Goal: Task Accomplishment & Management: Use online tool/utility

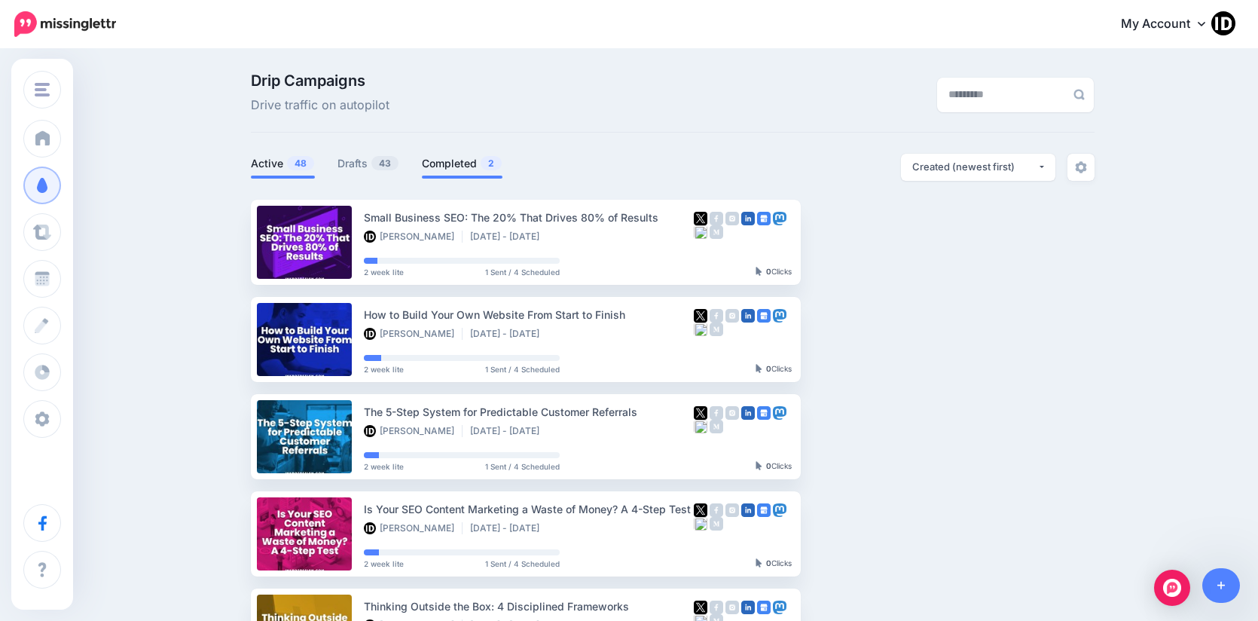
click at [461, 163] on link "Completed 2" at bounding box center [462, 163] width 81 height 18
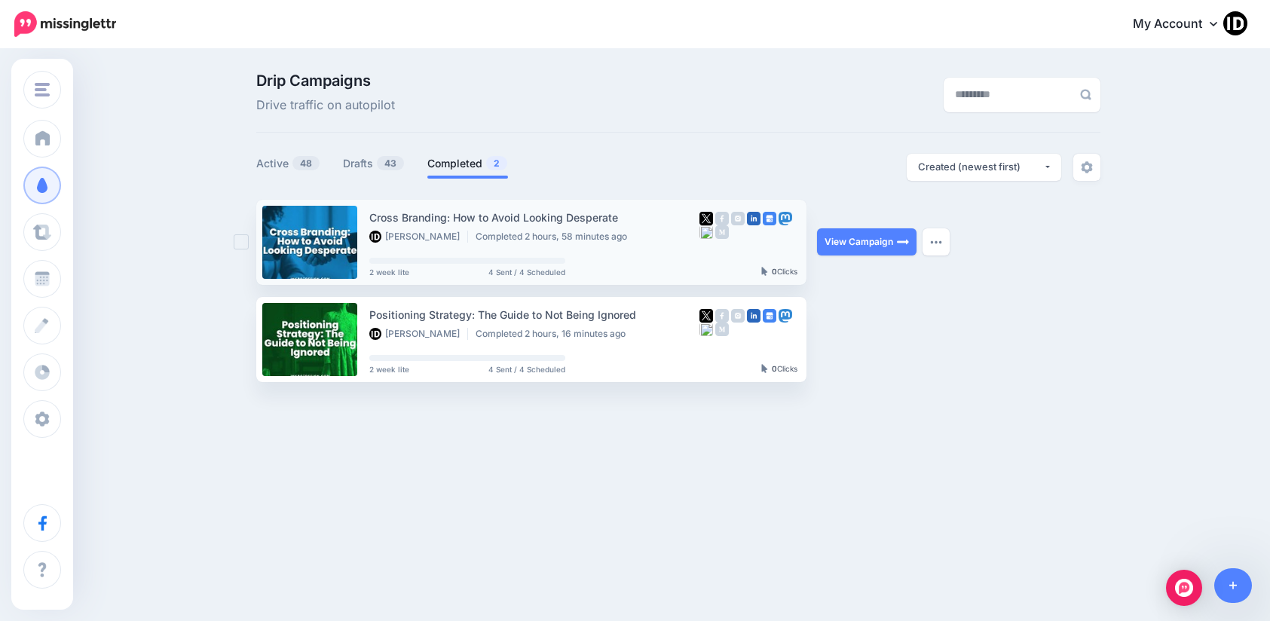
click at [243, 237] on ins at bounding box center [241, 241] width 15 height 15
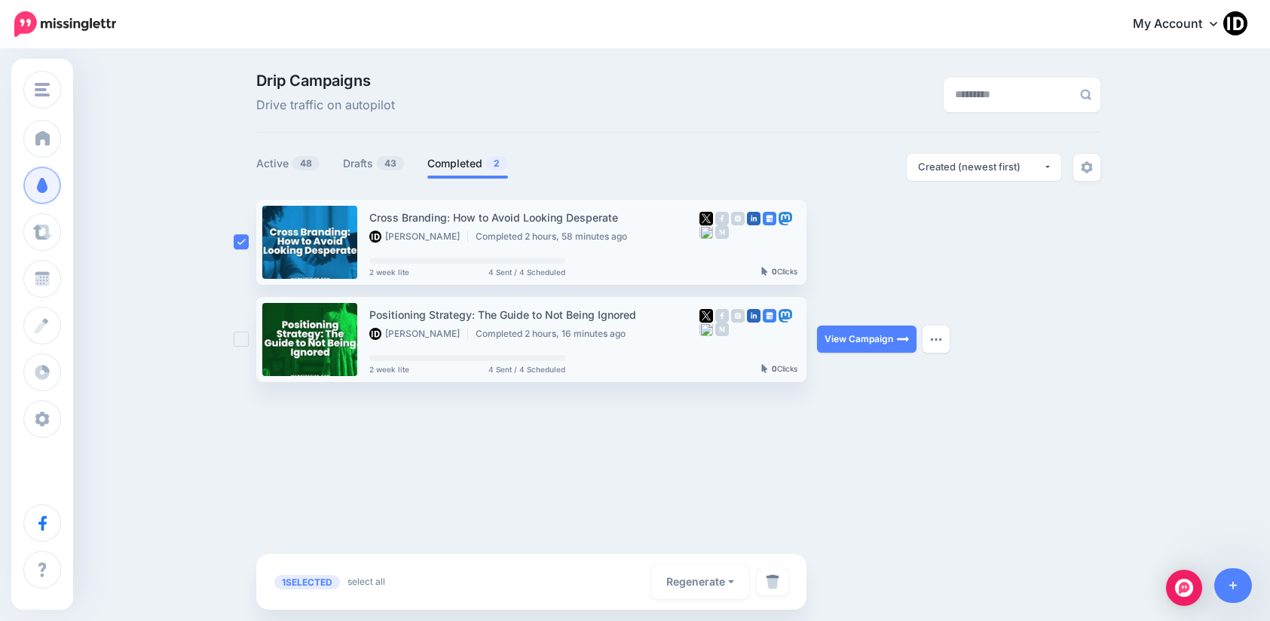
click at [234, 346] on ins at bounding box center [241, 339] width 15 height 15
click at [725, 577] on button "Regenerate" at bounding box center [700, 581] width 98 height 35
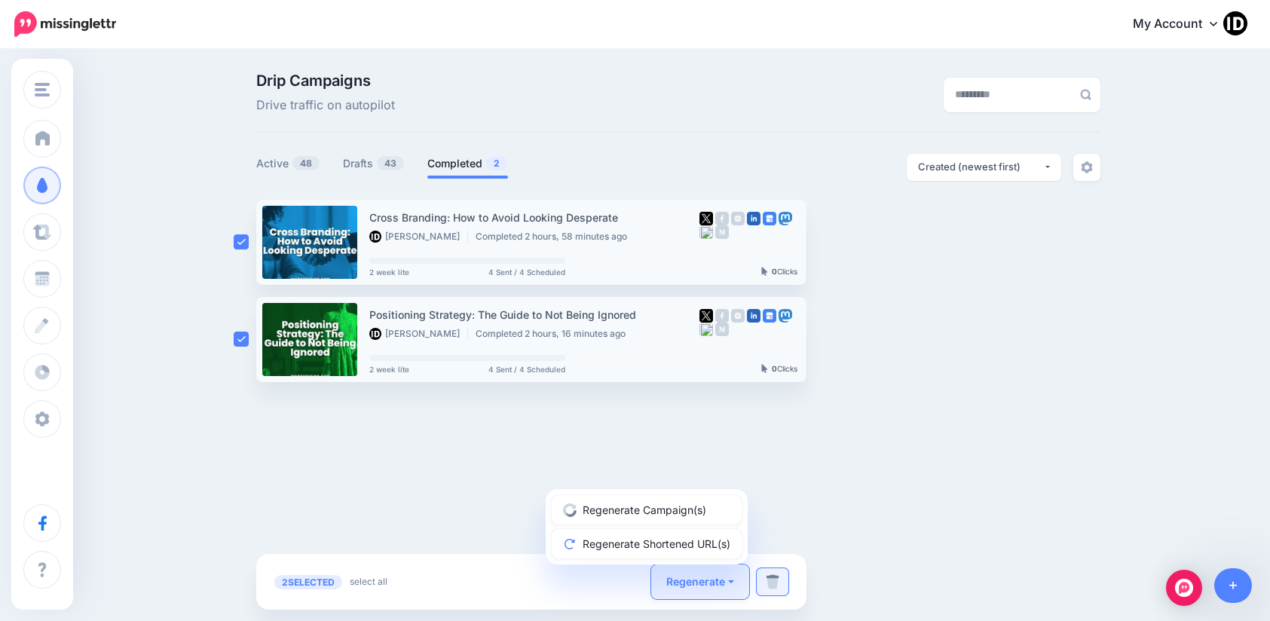
click at [781, 577] on link at bounding box center [773, 581] width 32 height 27
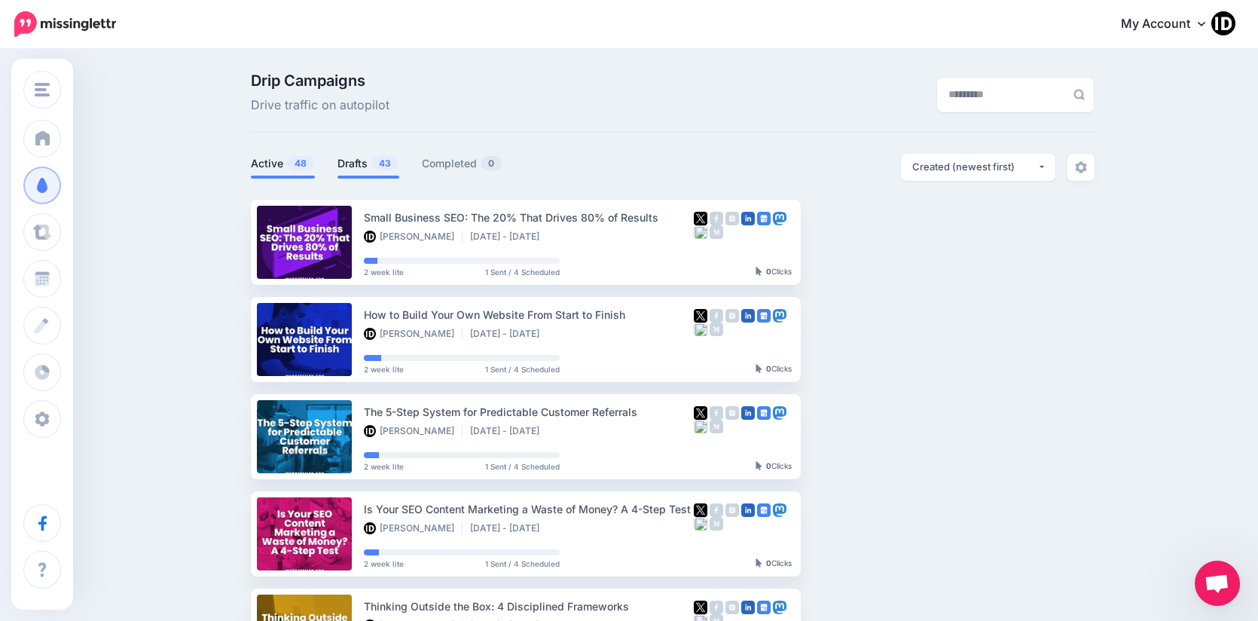
click at [370, 164] on link "Drafts 43" at bounding box center [369, 163] width 62 height 18
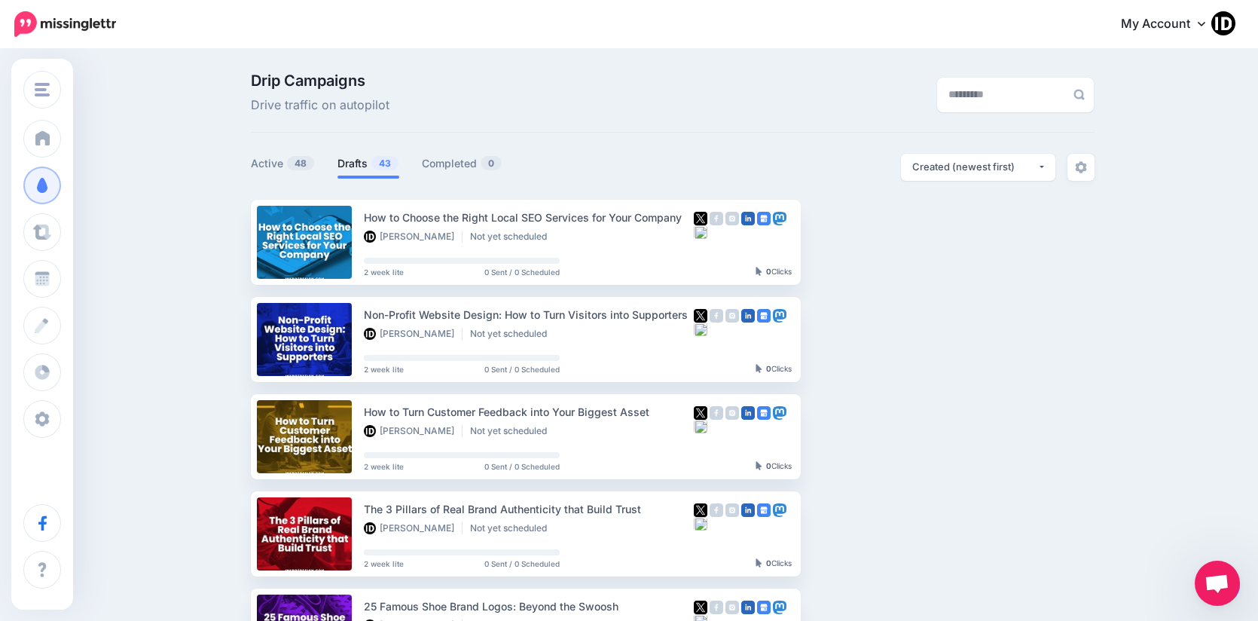
click at [382, 167] on span "43" at bounding box center [385, 163] width 27 height 14
click at [866, 240] on link "Setup Campaign" at bounding box center [863, 241] width 102 height 27
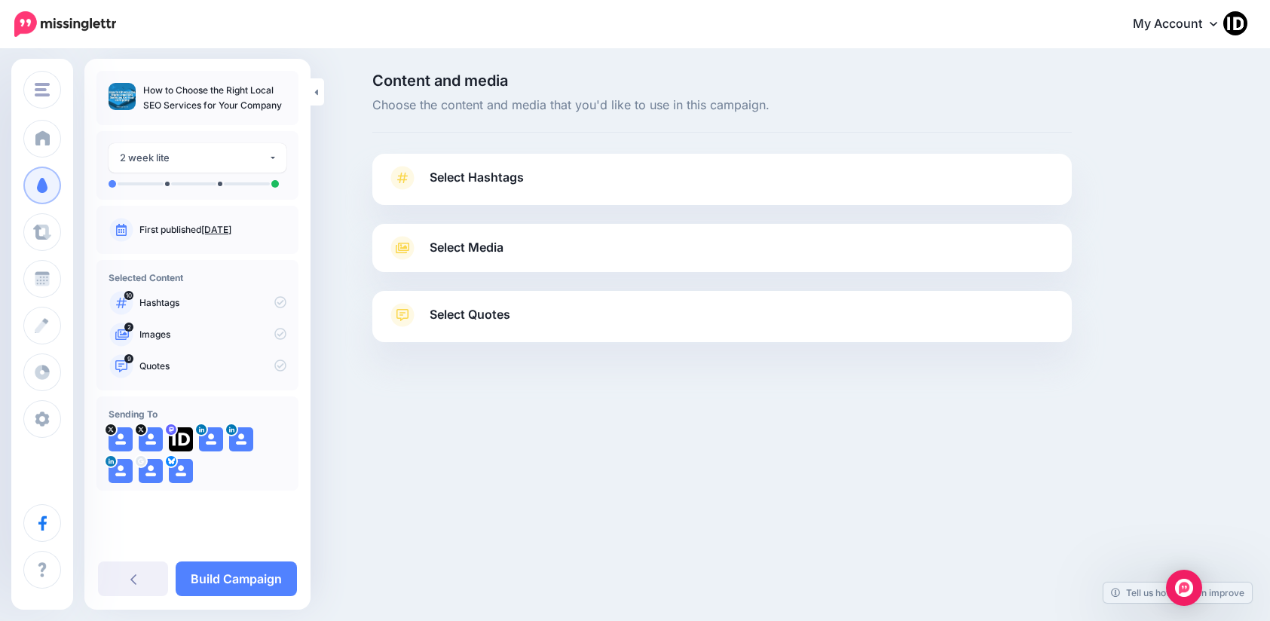
click at [497, 176] on span "Select Hashtags" at bounding box center [477, 177] width 94 height 20
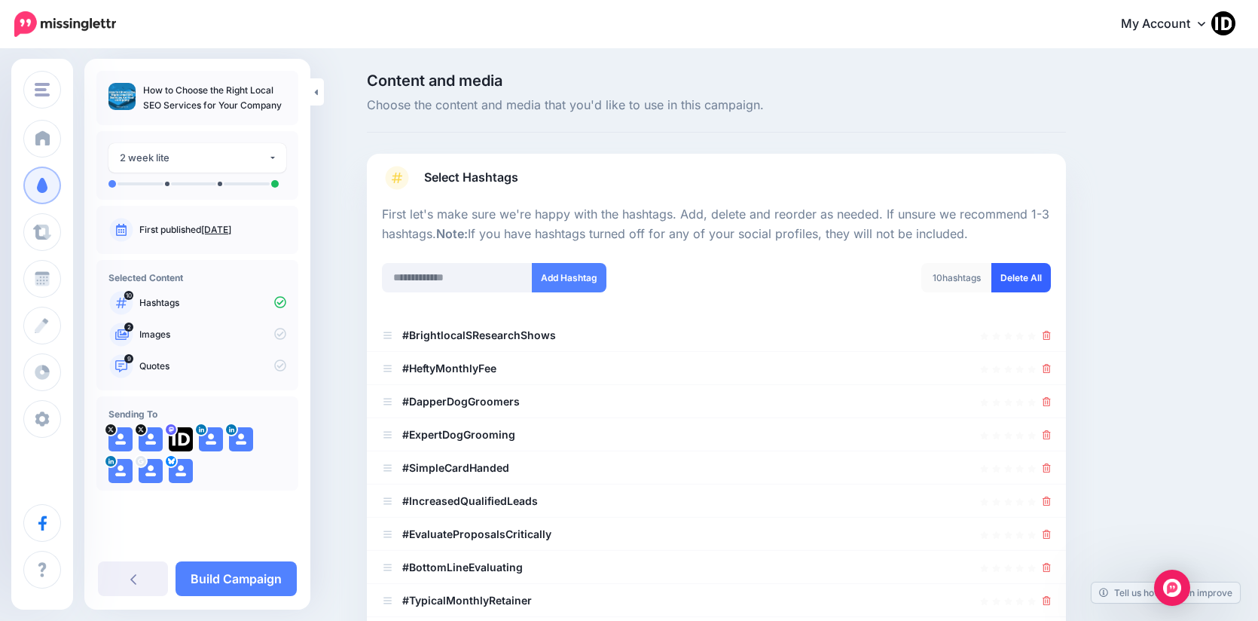
click at [1009, 278] on link "Delete All" at bounding box center [1022, 277] width 60 height 29
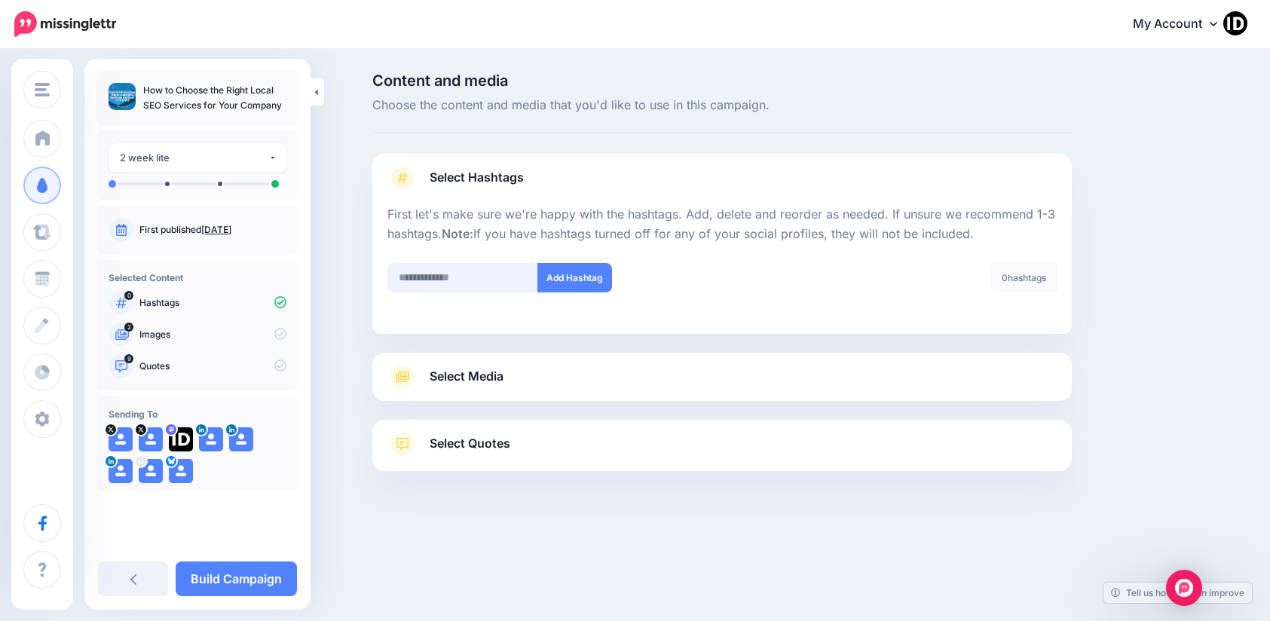
click at [433, 278] on input "text" at bounding box center [462, 277] width 151 height 29
type input "*****"
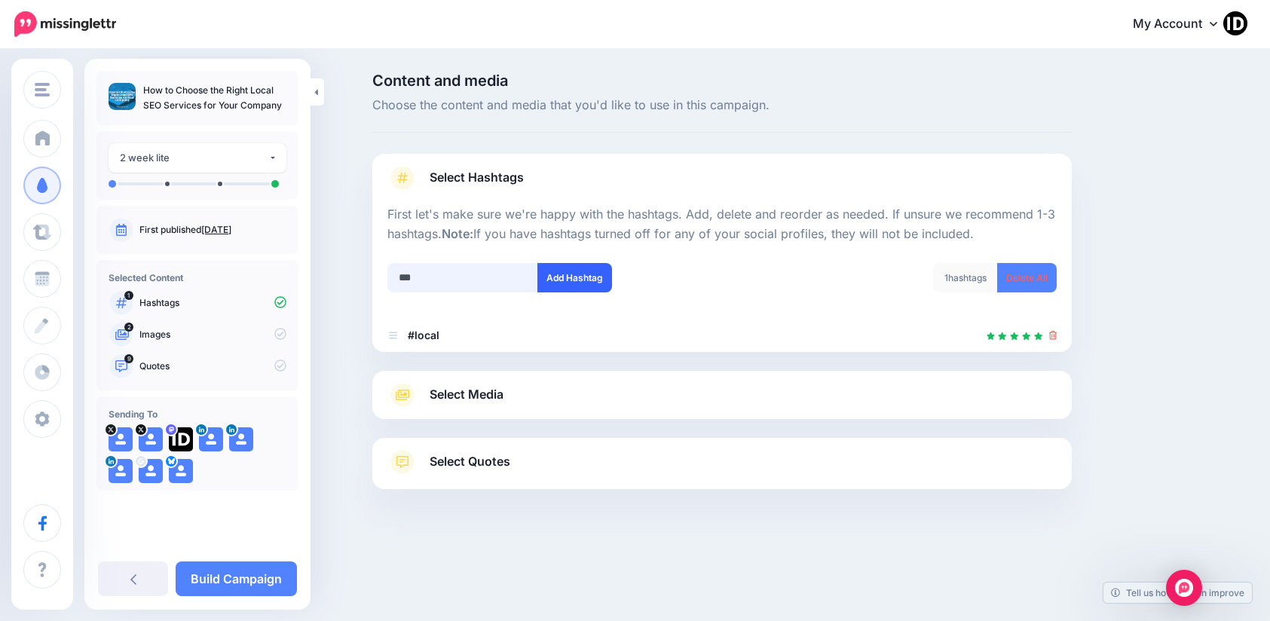
type input "***"
click at [572, 271] on button "Add Hashtag" at bounding box center [574, 277] width 75 height 29
click at [467, 392] on span "Select Media" at bounding box center [467, 394] width 74 height 20
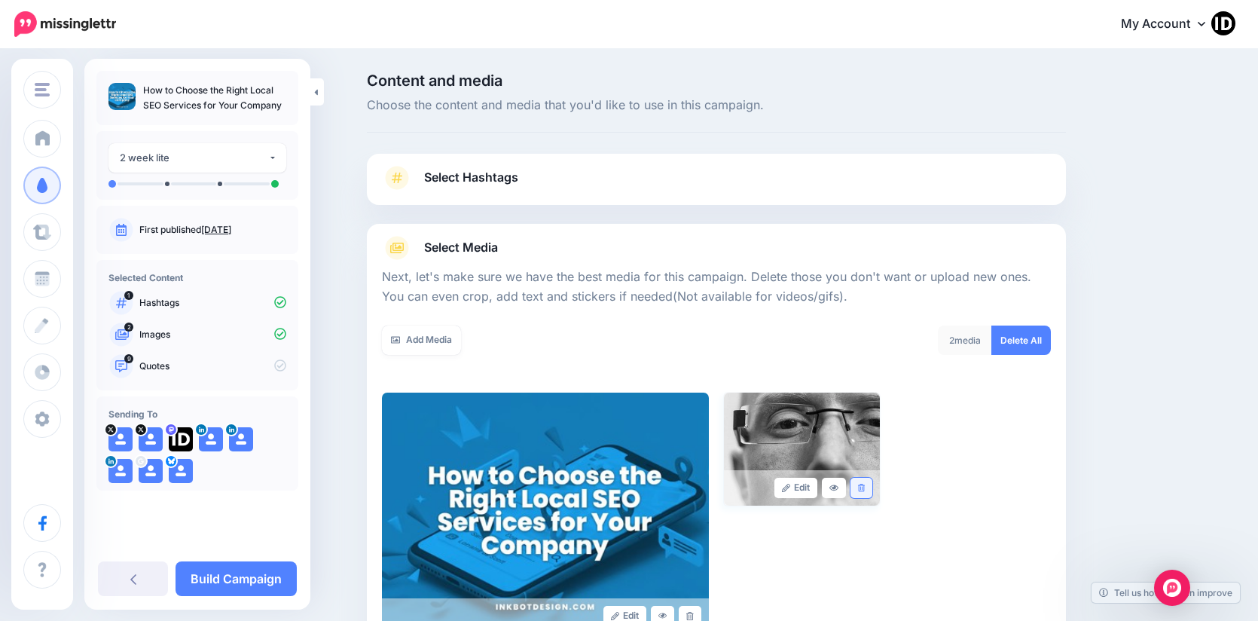
click at [869, 483] on link at bounding box center [862, 488] width 22 height 20
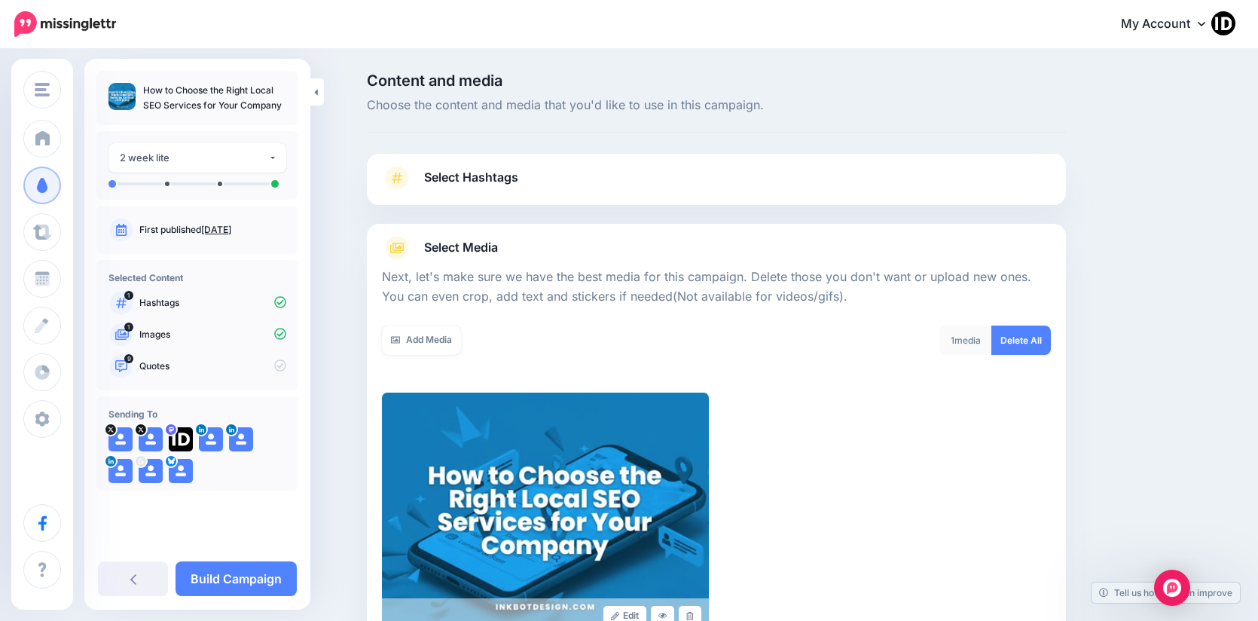
click at [448, 191] on link "Select Hashtags" at bounding box center [716, 185] width 669 height 39
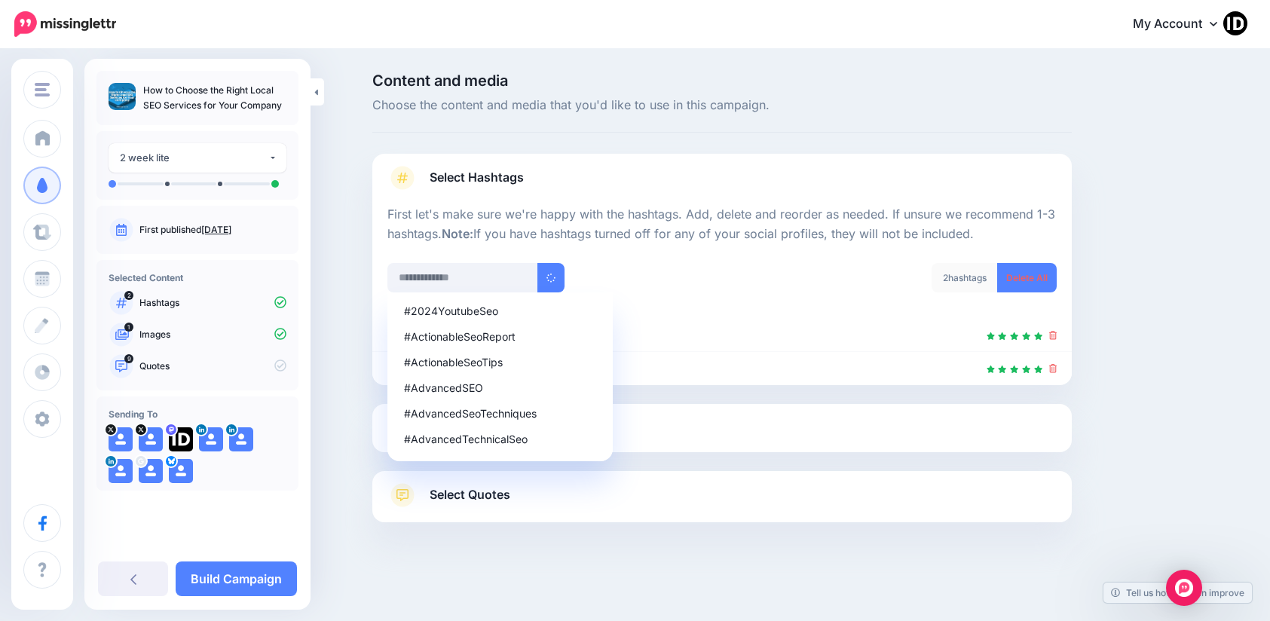
click at [626, 268] on div "#2024YoutubeSeo #ActionableSeoReport #ActionableSeoTips #AdvancedSEO #AdvancedS…" at bounding box center [548, 277] width 323 height 29
click at [623, 437] on link "Select Media" at bounding box center [721, 428] width 669 height 24
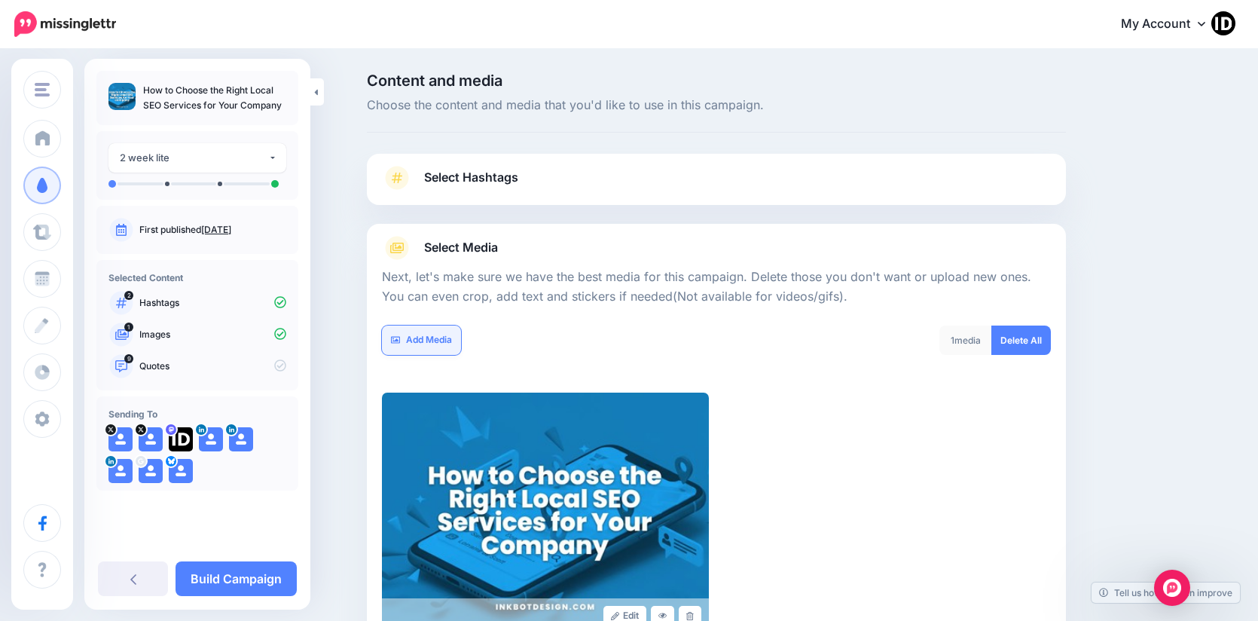
click at [439, 347] on link "Add Media" at bounding box center [421, 340] width 79 height 29
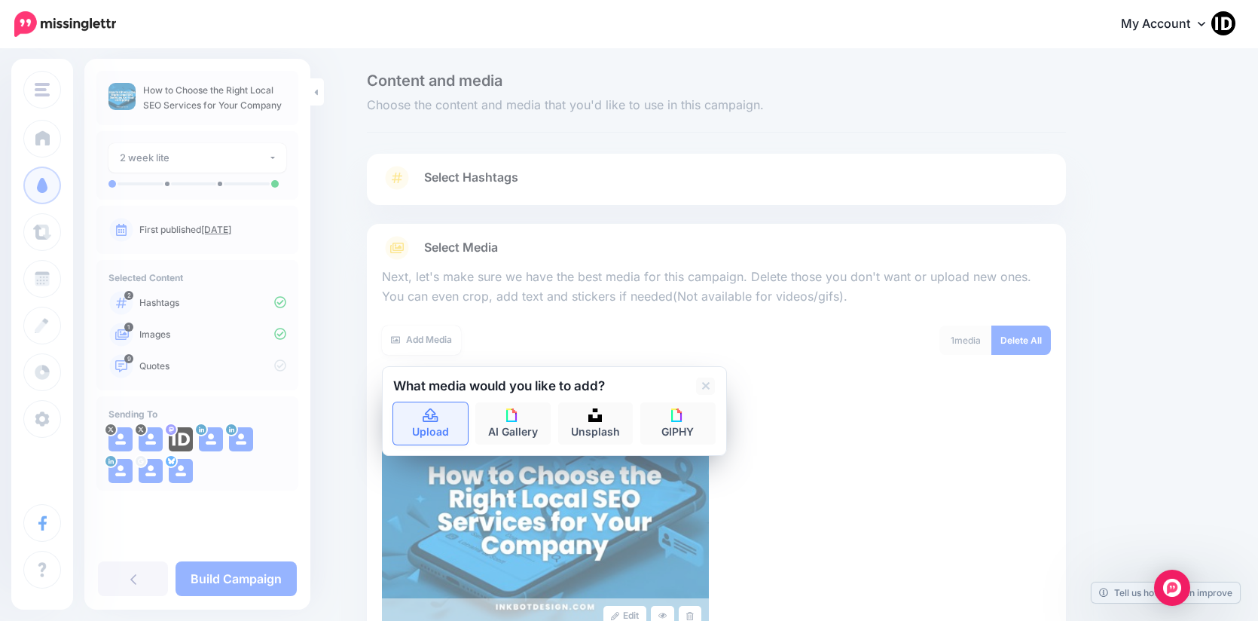
click at [439, 419] on icon at bounding box center [430, 416] width 17 height 14
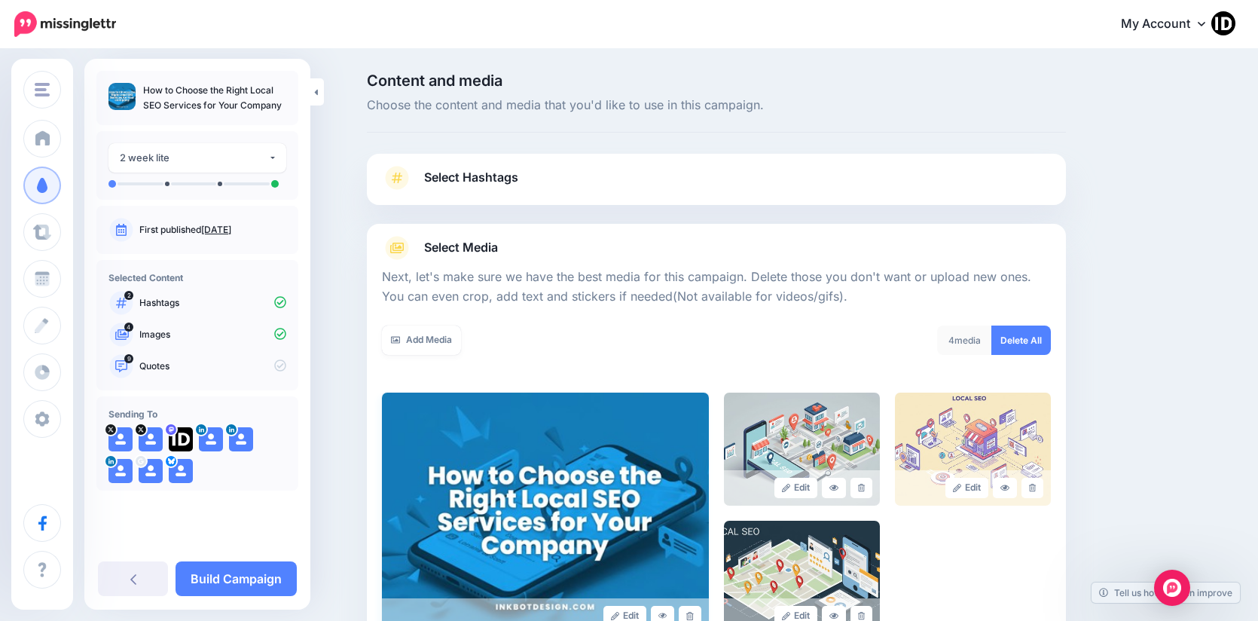
scroll to position [193, 0]
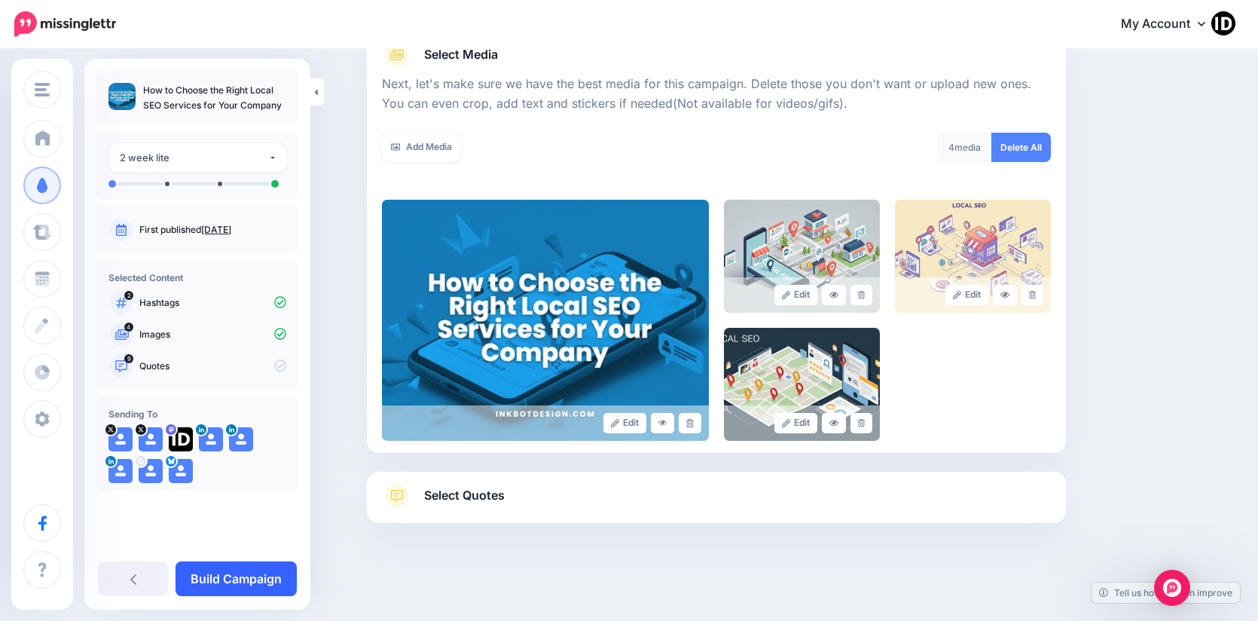
click at [254, 568] on link "Build Campaign" at bounding box center [236, 578] width 121 height 35
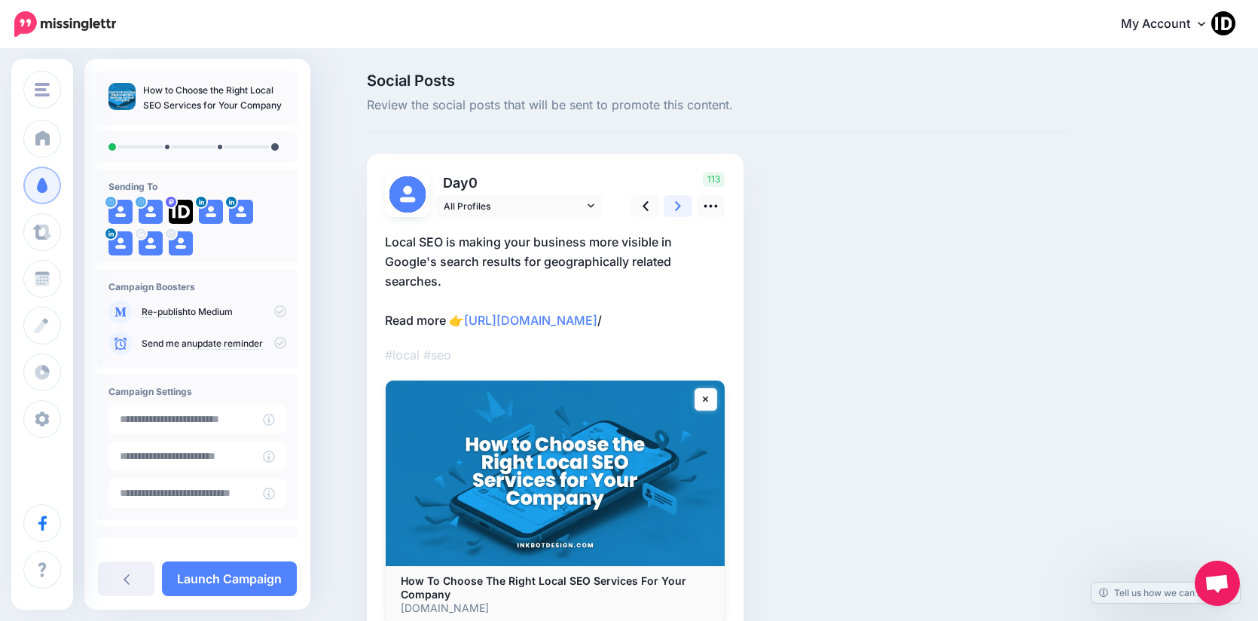
click at [681, 210] on icon at bounding box center [678, 206] width 6 height 10
click at [712, 214] on icon at bounding box center [711, 206] width 16 height 16
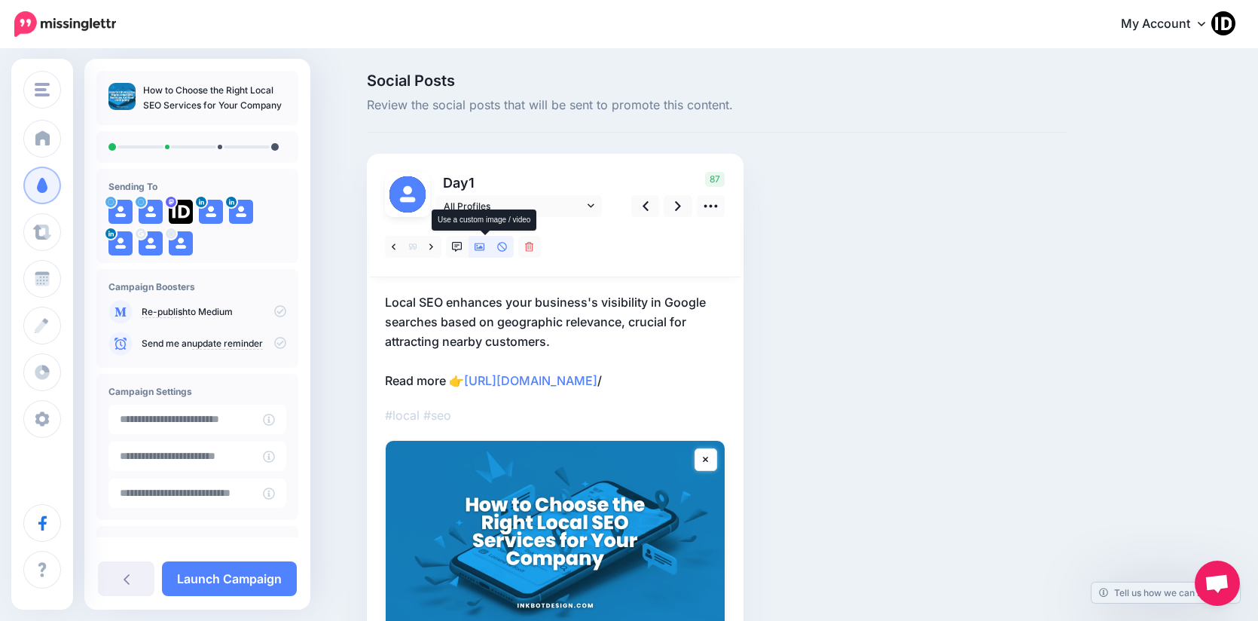
click at [485, 246] on icon at bounding box center [480, 247] width 11 height 11
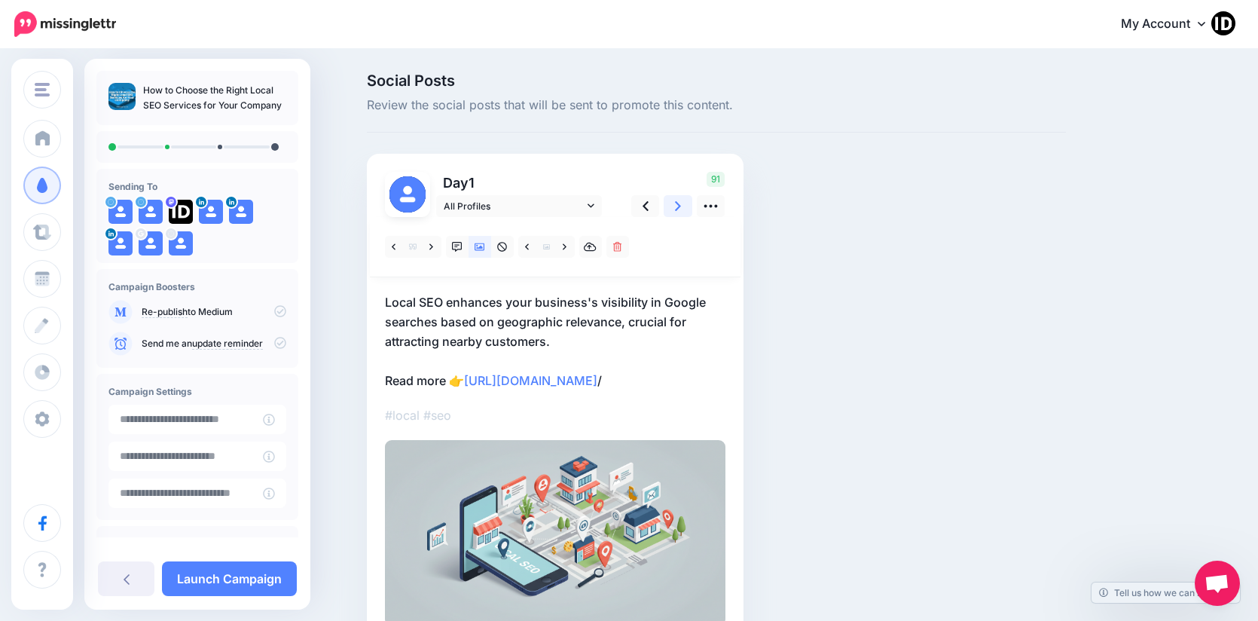
click at [692, 206] on link at bounding box center [678, 206] width 29 height 22
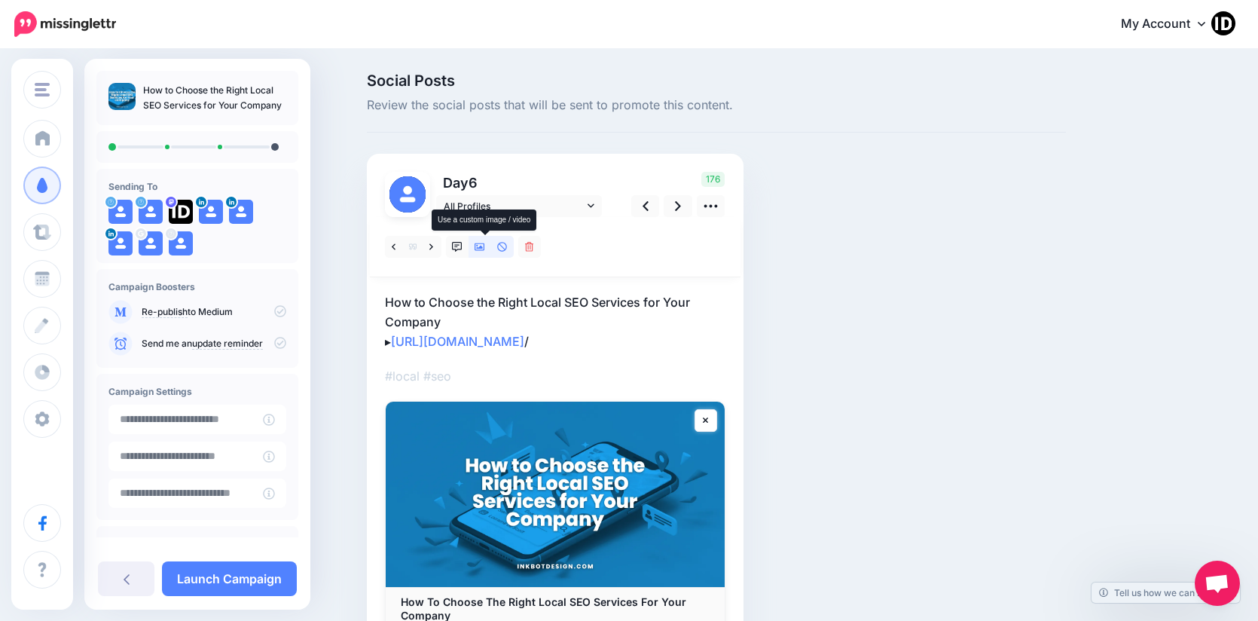
click at [485, 246] on icon at bounding box center [480, 247] width 11 height 11
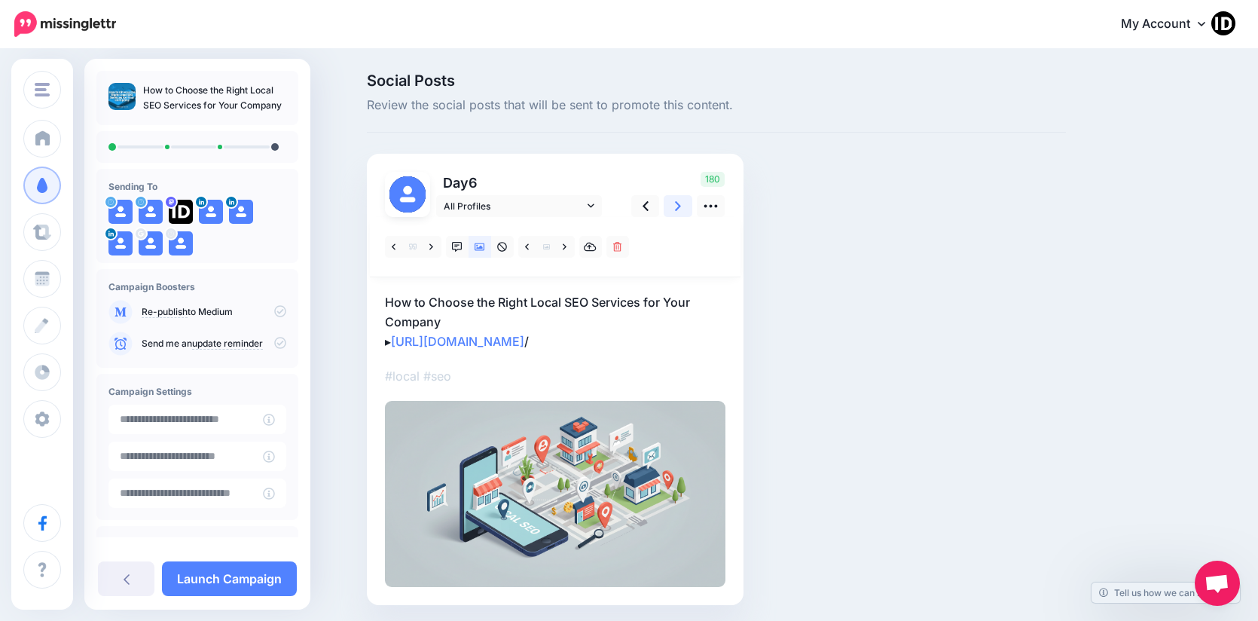
click at [681, 206] on icon at bounding box center [678, 206] width 6 height 10
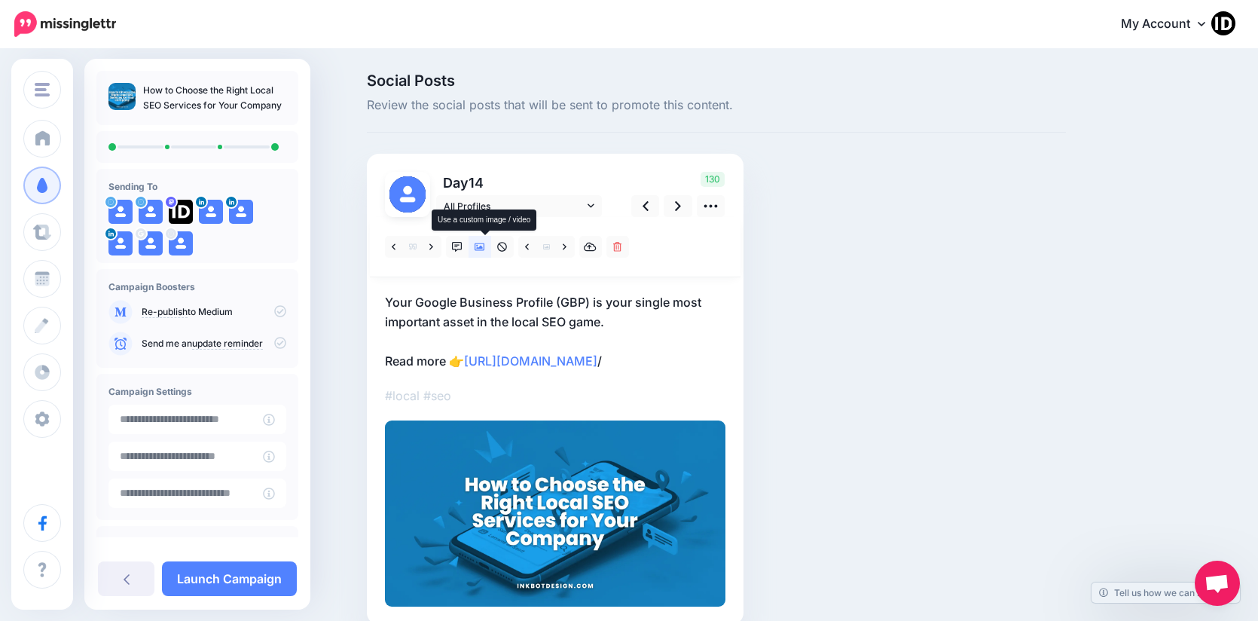
click at [485, 246] on icon at bounding box center [480, 247] width 11 height 11
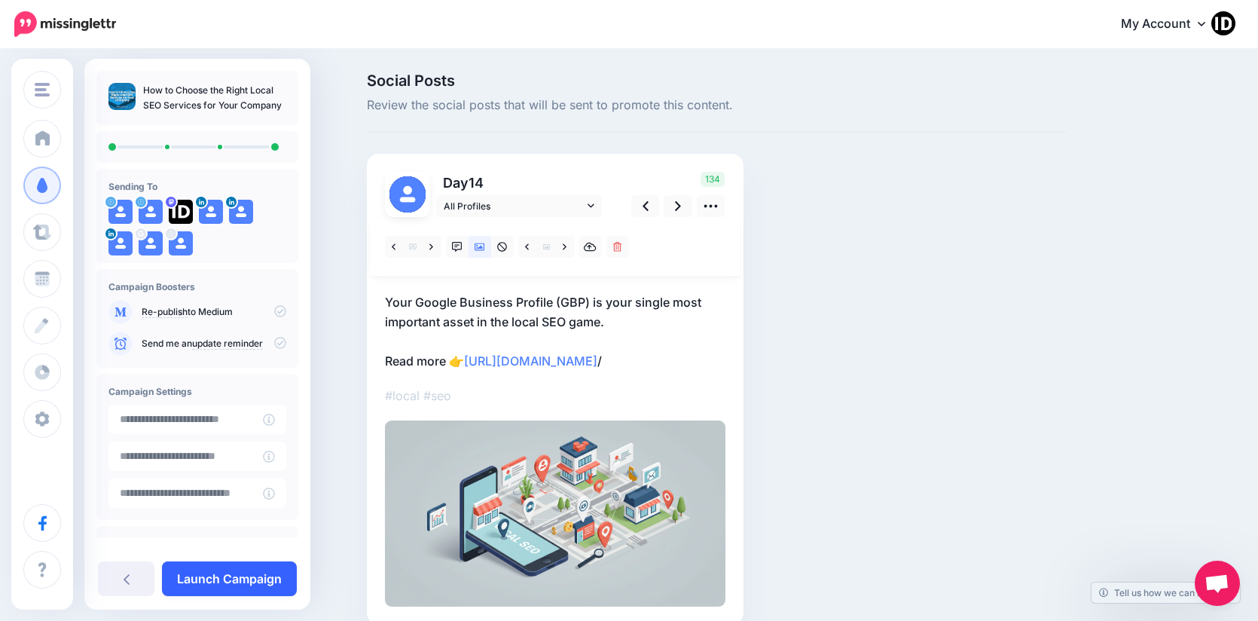
click at [235, 574] on link "Launch Campaign" at bounding box center [229, 578] width 135 height 35
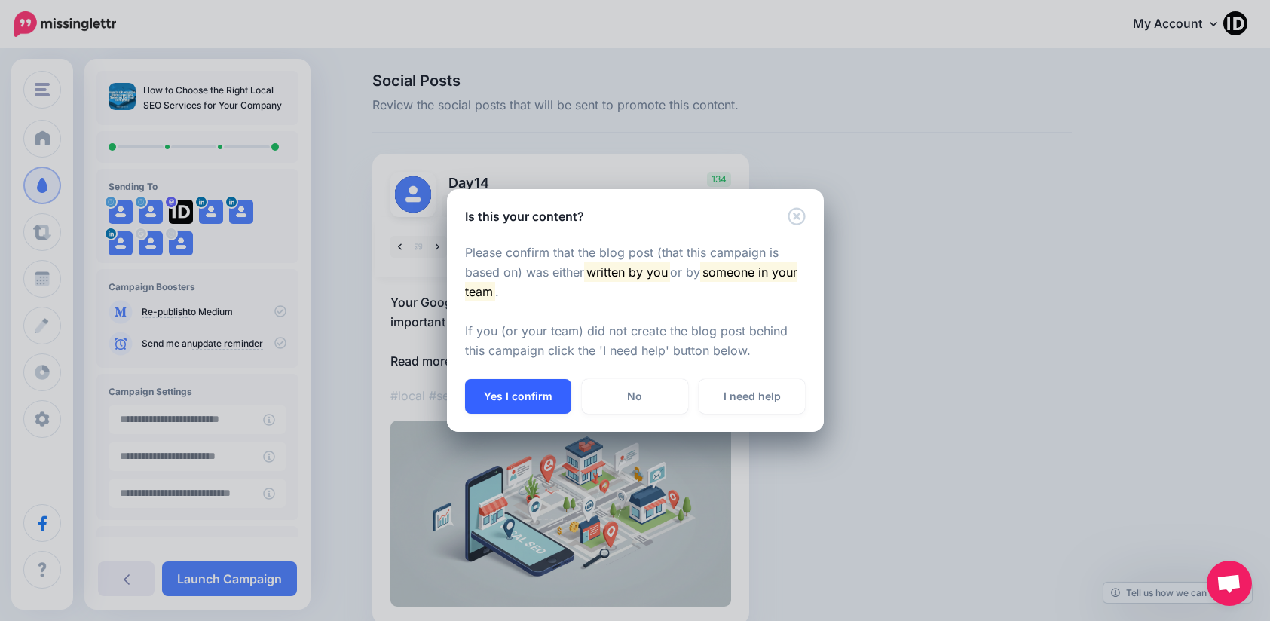
click at [503, 397] on button "Yes I confirm" at bounding box center [518, 396] width 106 height 35
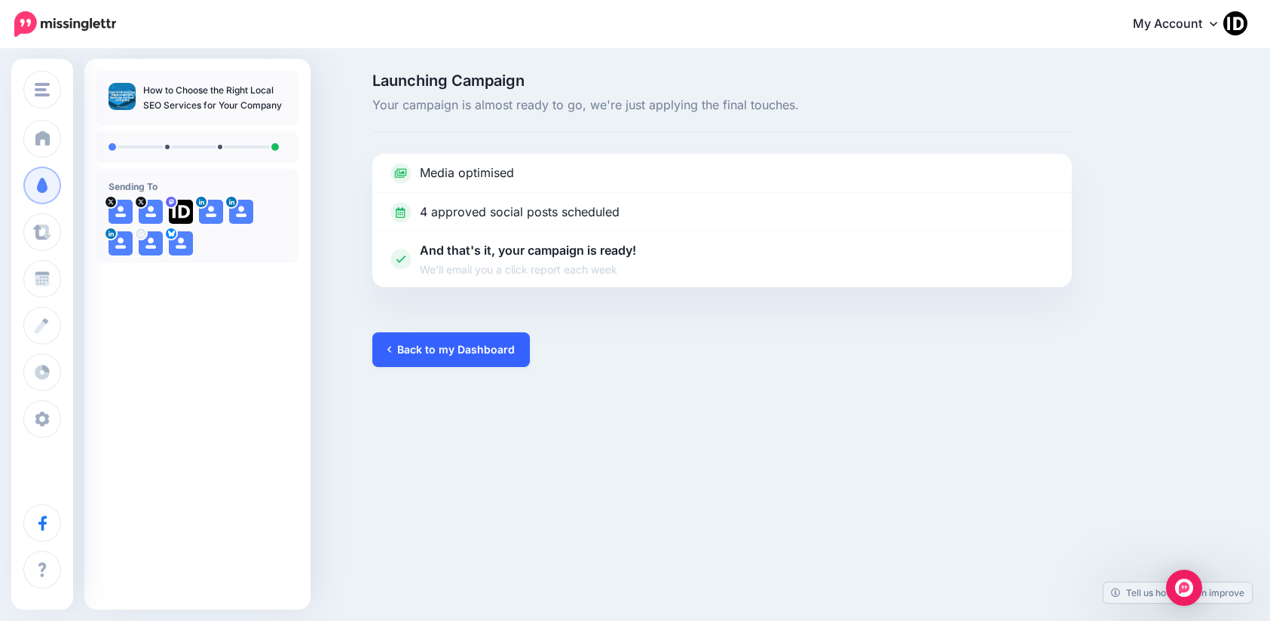
click at [437, 348] on link "Back to my Dashboard" at bounding box center [450, 349] width 157 height 35
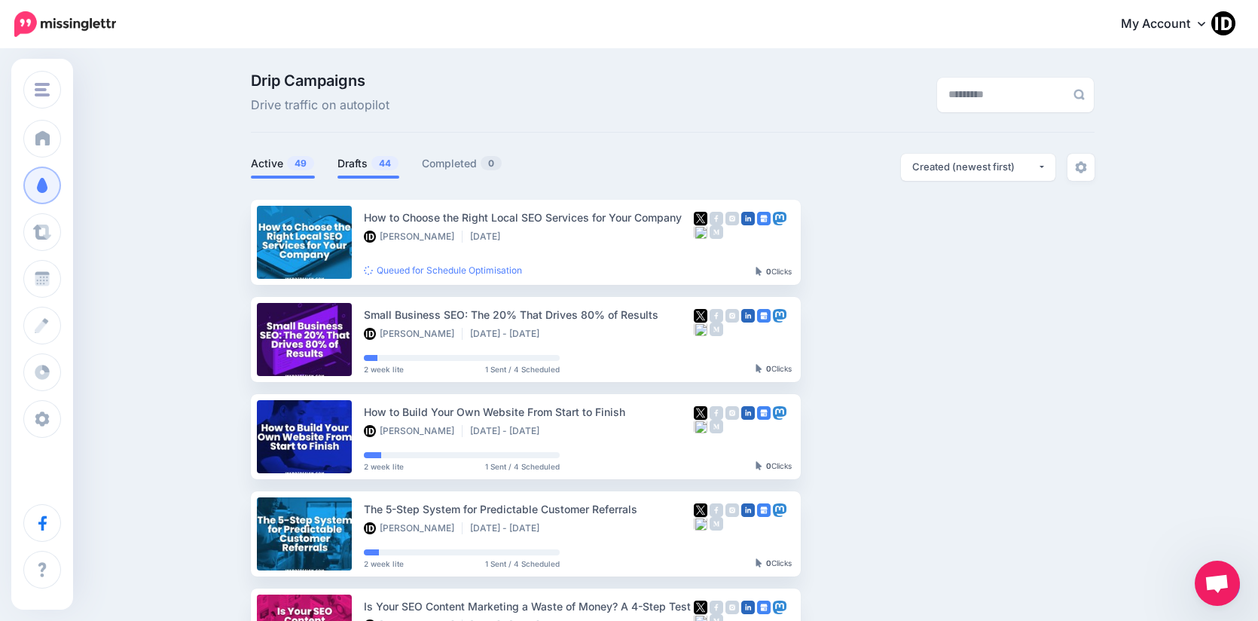
click at [372, 167] on link "Drafts 44" at bounding box center [369, 163] width 62 height 18
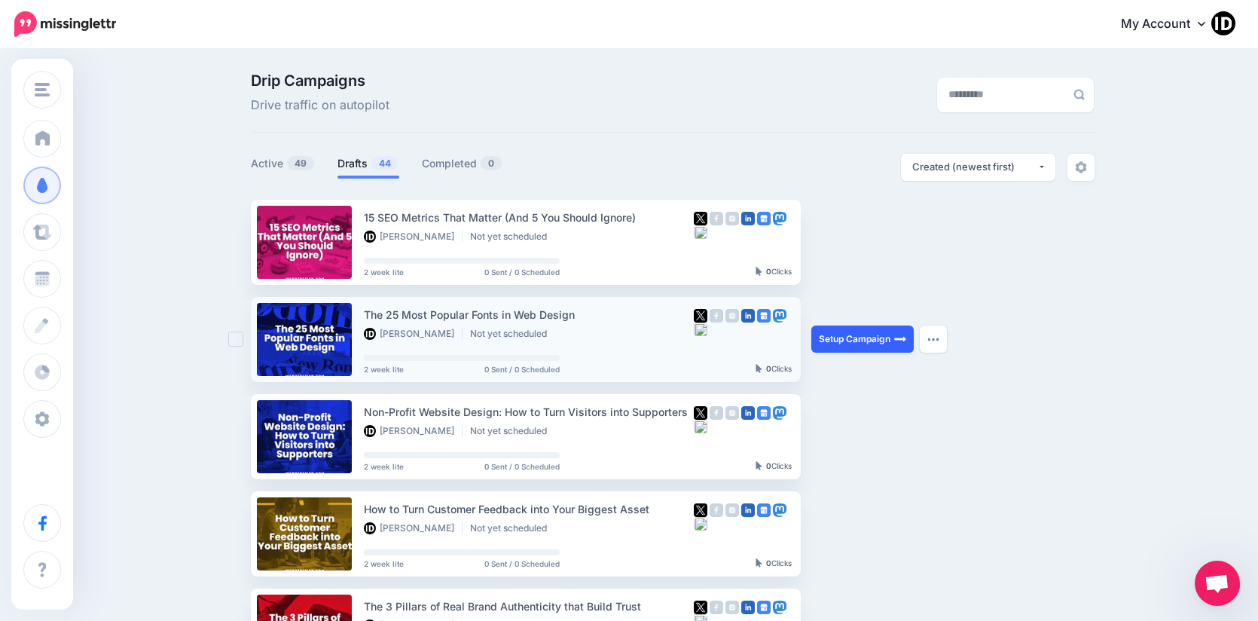
click at [878, 333] on link "Setup Campaign" at bounding box center [863, 339] width 102 height 27
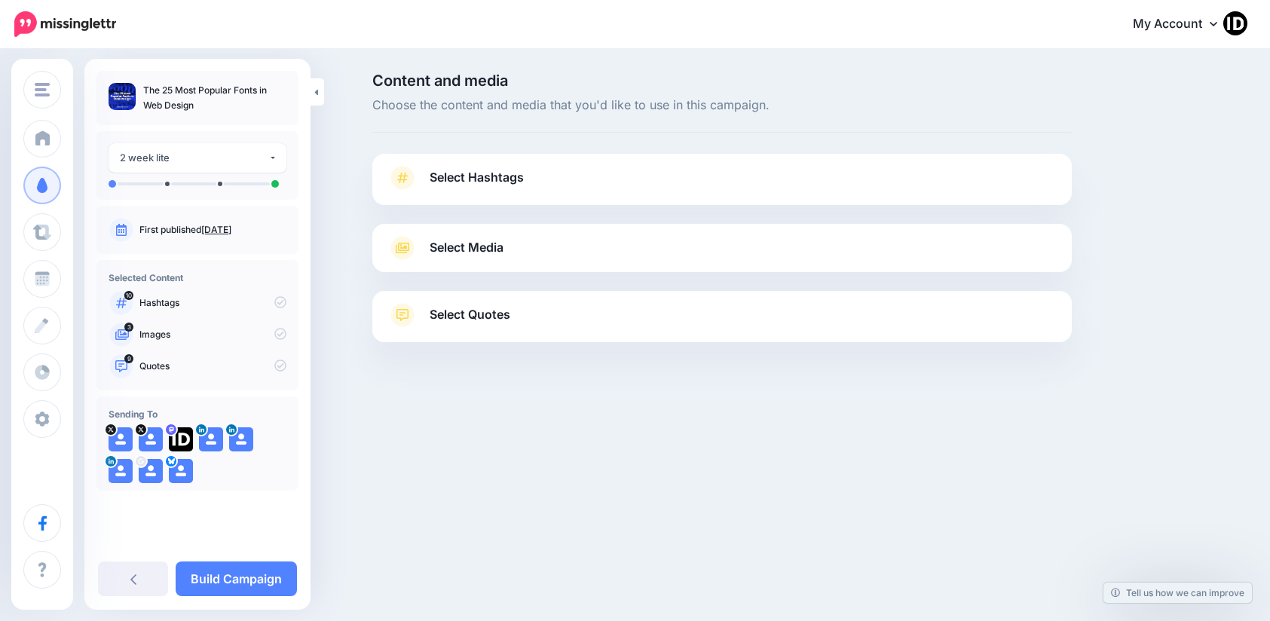
click at [494, 176] on span "Select Hashtags" at bounding box center [477, 177] width 94 height 20
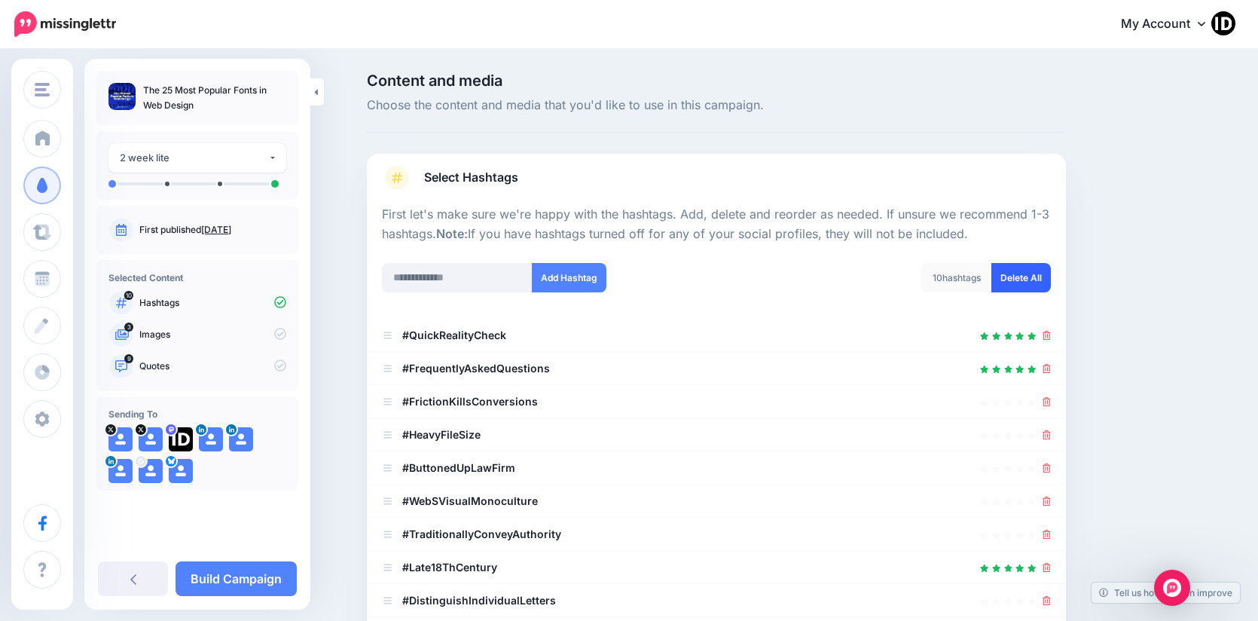
click at [1021, 285] on link "Delete All" at bounding box center [1022, 277] width 60 height 29
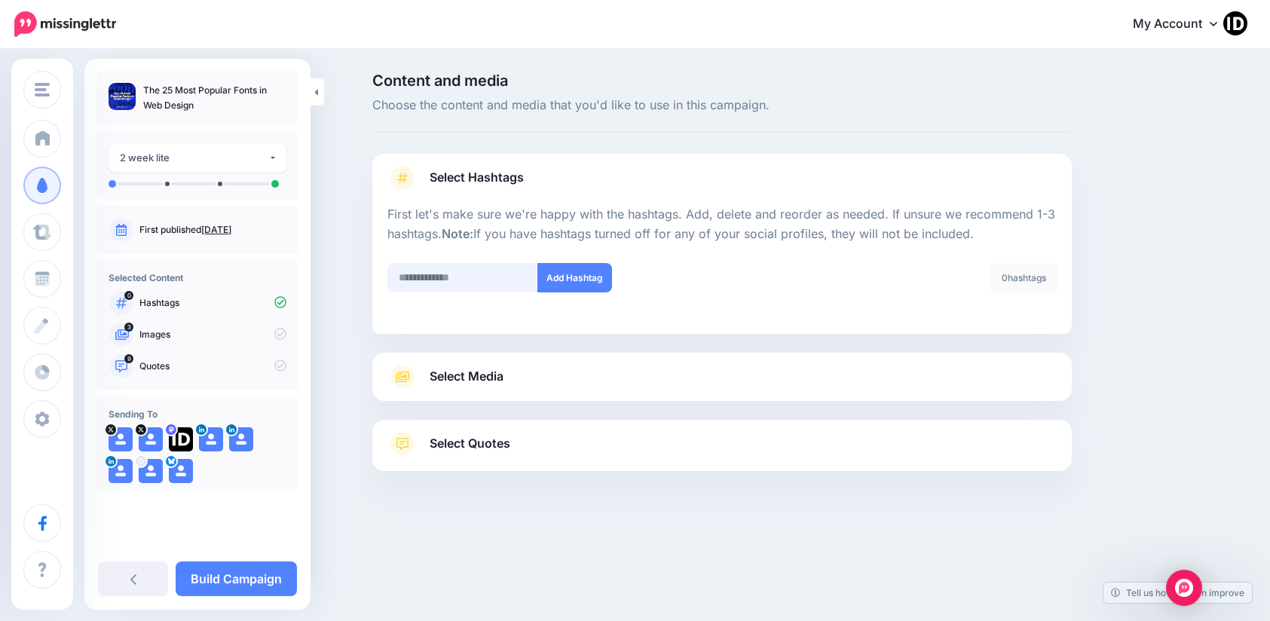
click at [446, 282] on input "text" at bounding box center [462, 277] width 151 height 29
type input "*****"
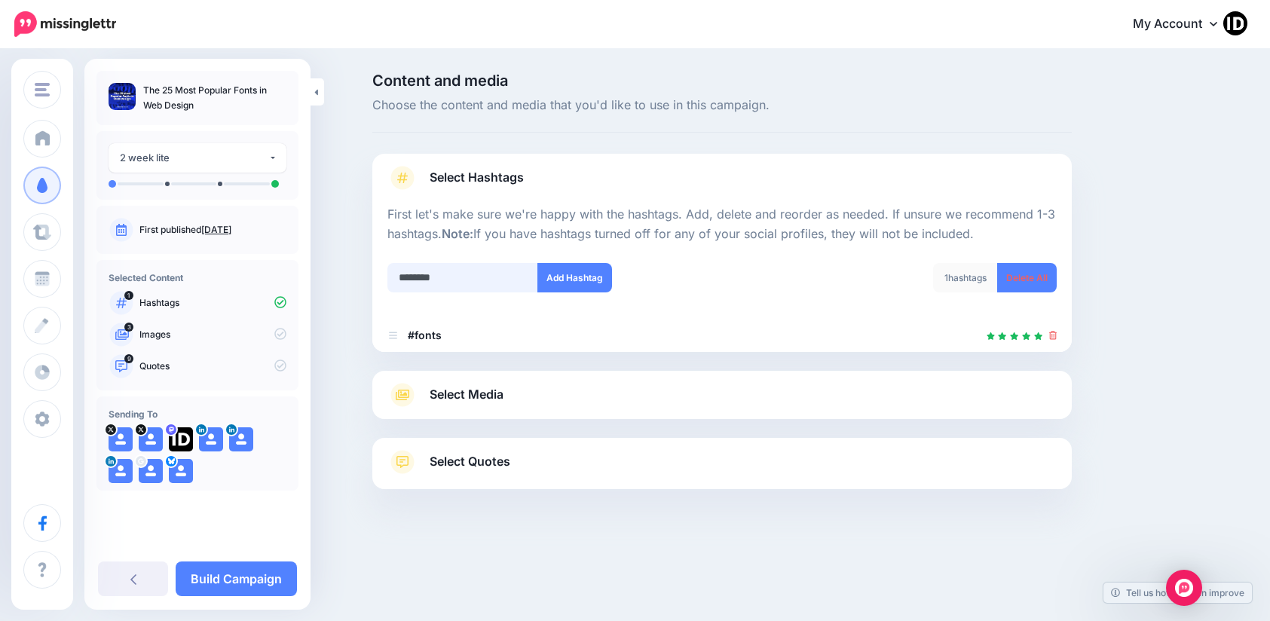
type input "*********"
click at [492, 390] on span "Select Media" at bounding box center [467, 394] width 74 height 20
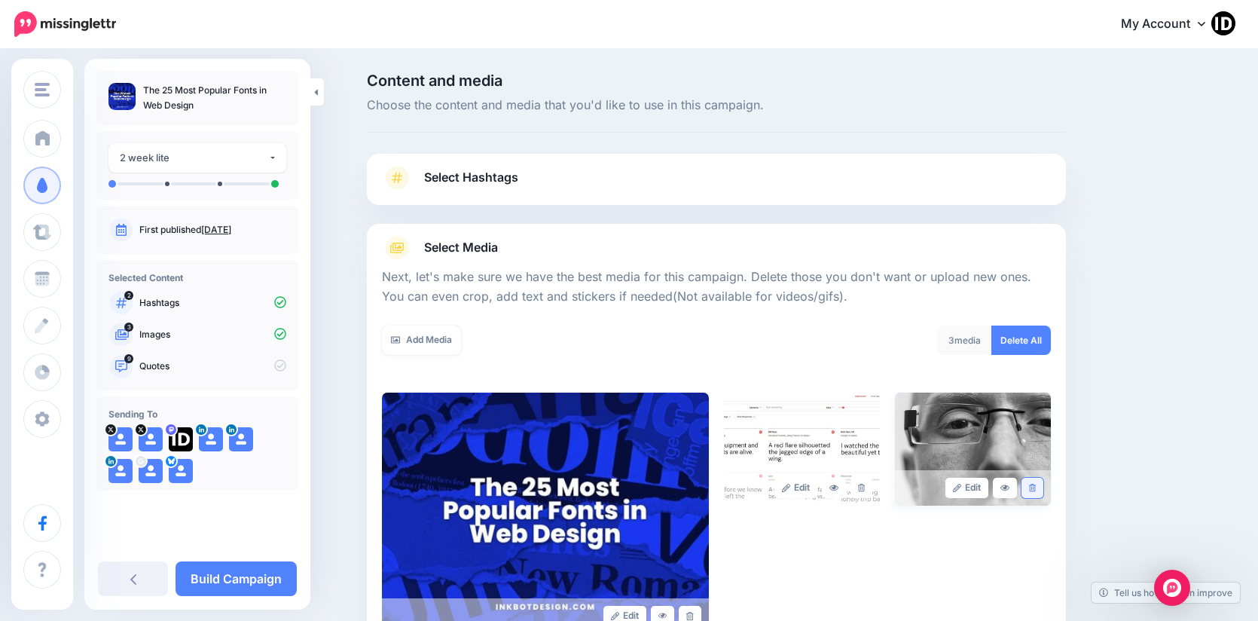
click at [1036, 485] on icon at bounding box center [1032, 488] width 7 height 8
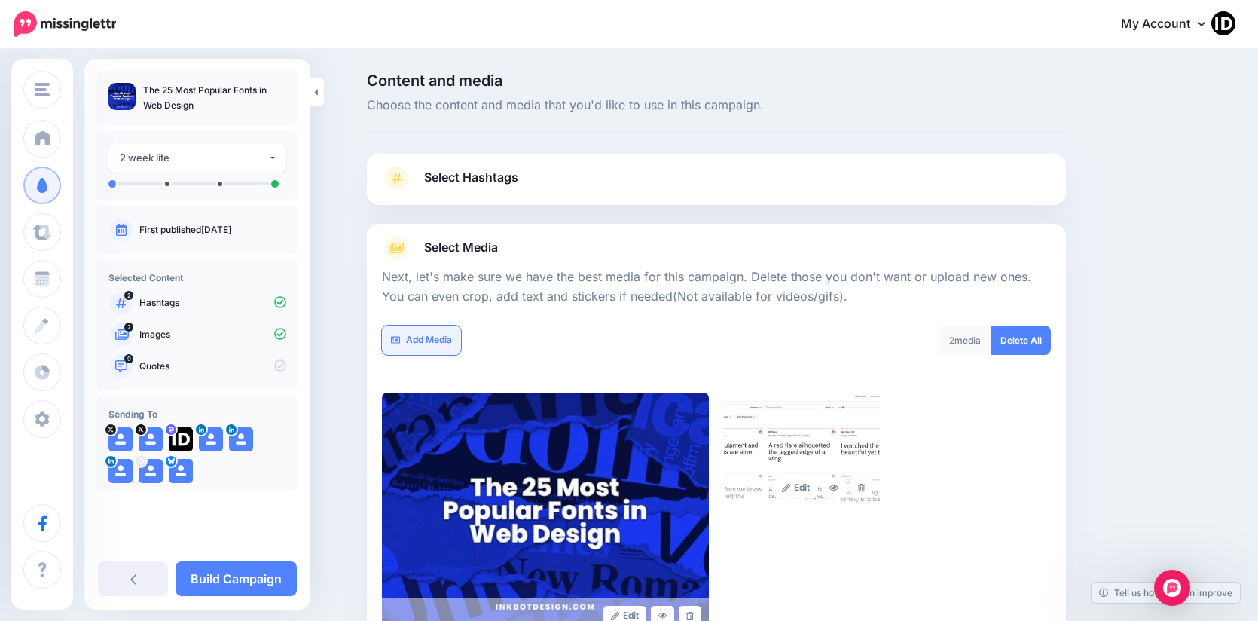
click at [435, 345] on link "Add Media" at bounding box center [421, 340] width 79 height 29
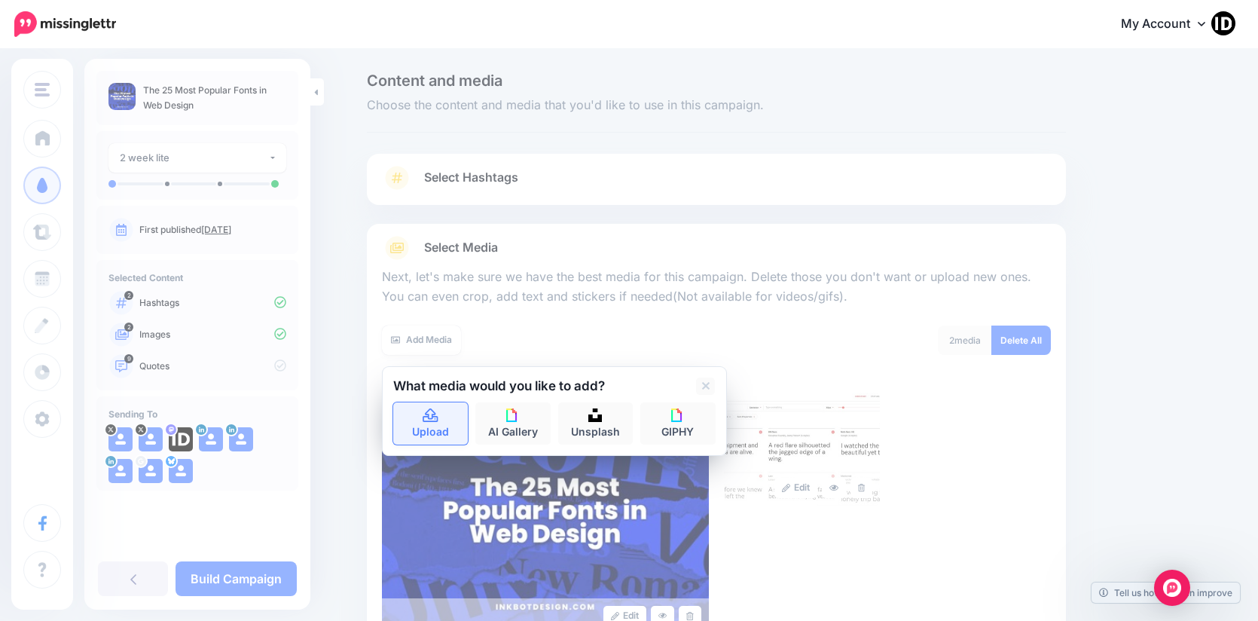
click at [438, 417] on icon at bounding box center [430, 415] width 15 height 14
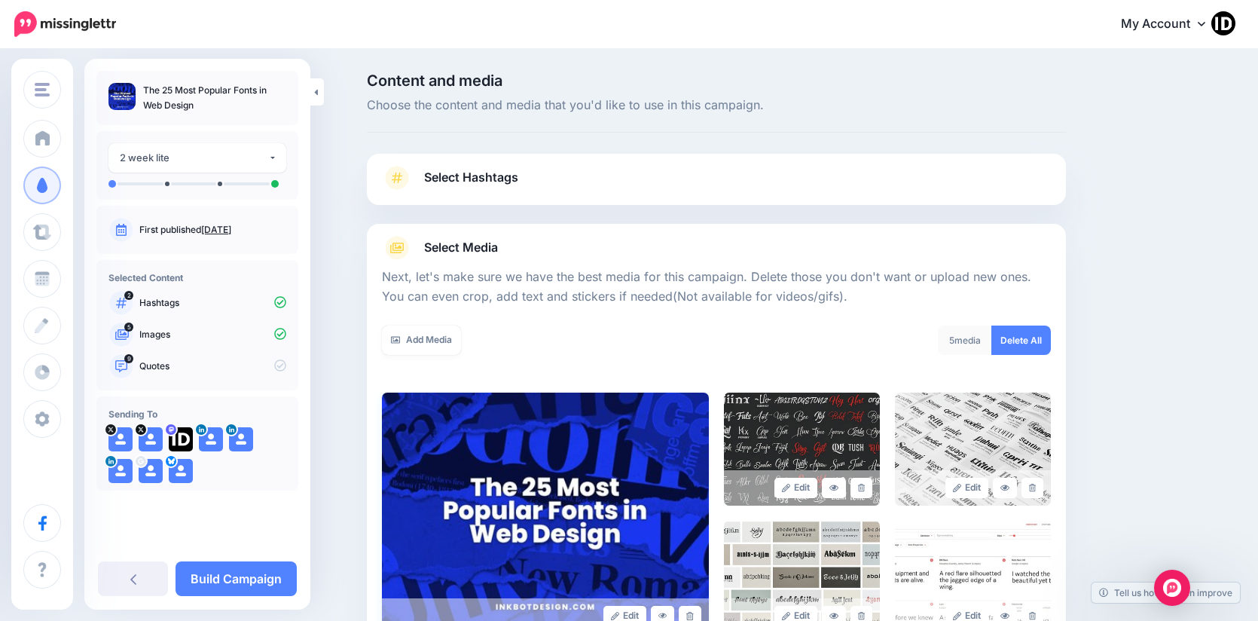
scroll to position [193, 0]
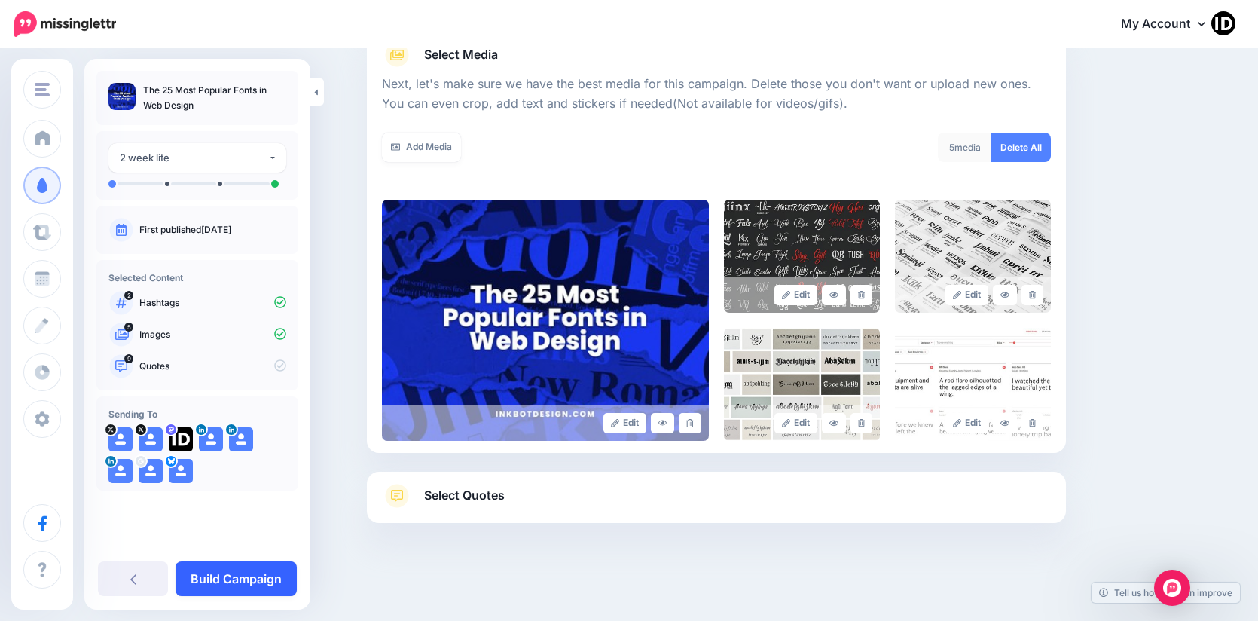
click at [262, 579] on link "Build Campaign" at bounding box center [236, 578] width 121 height 35
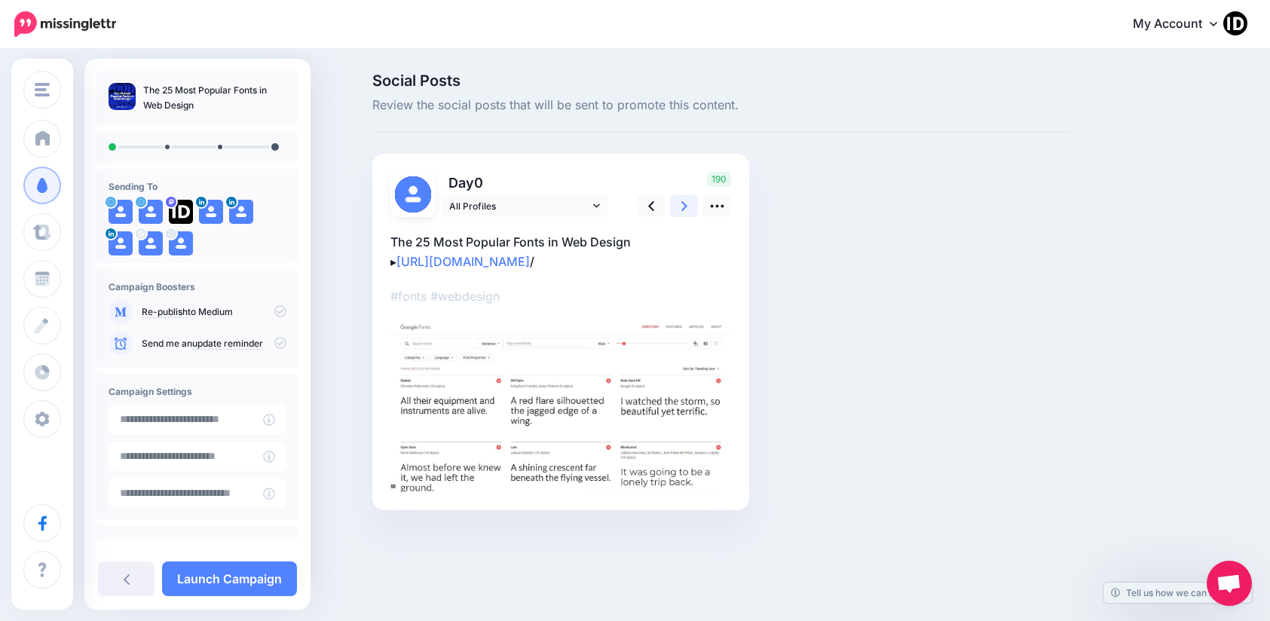
click at [690, 202] on link at bounding box center [684, 206] width 29 height 22
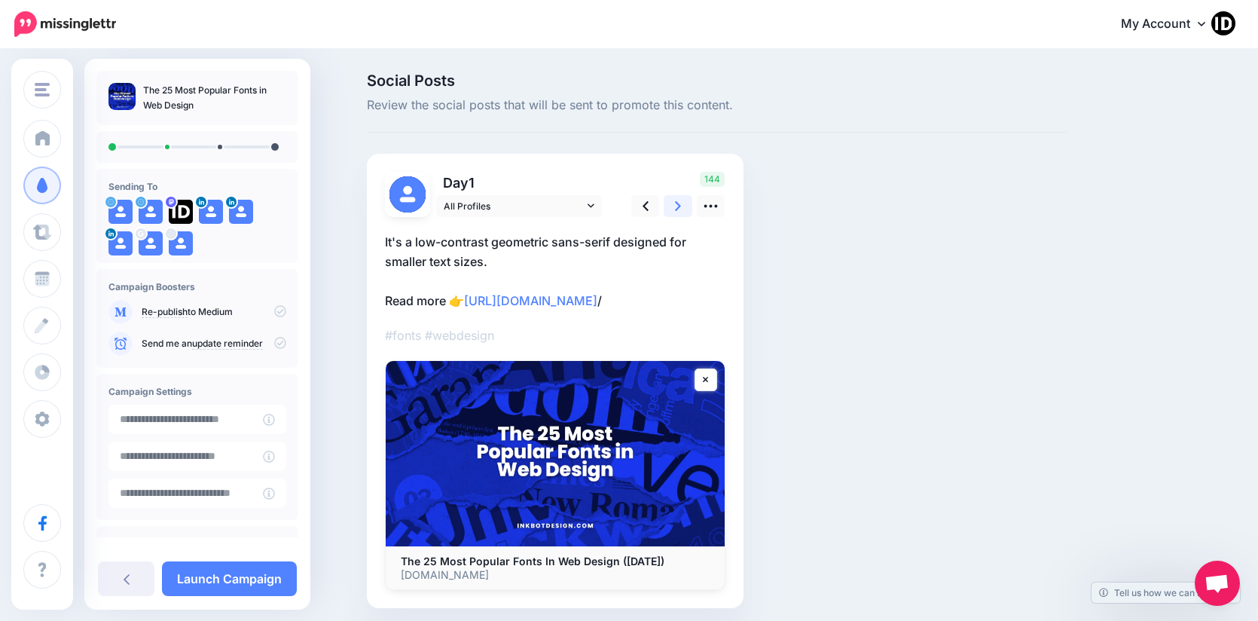
click at [681, 209] on icon at bounding box center [678, 206] width 6 height 16
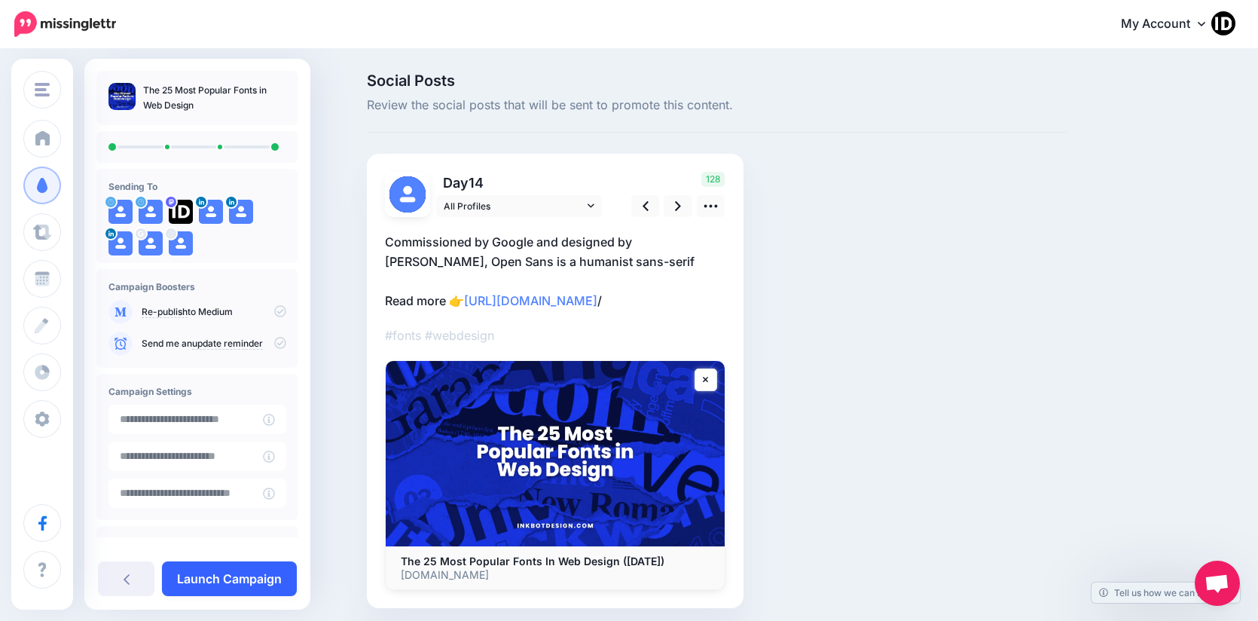
click at [271, 579] on link "Launch Campaign" at bounding box center [229, 578] width 135 height 35
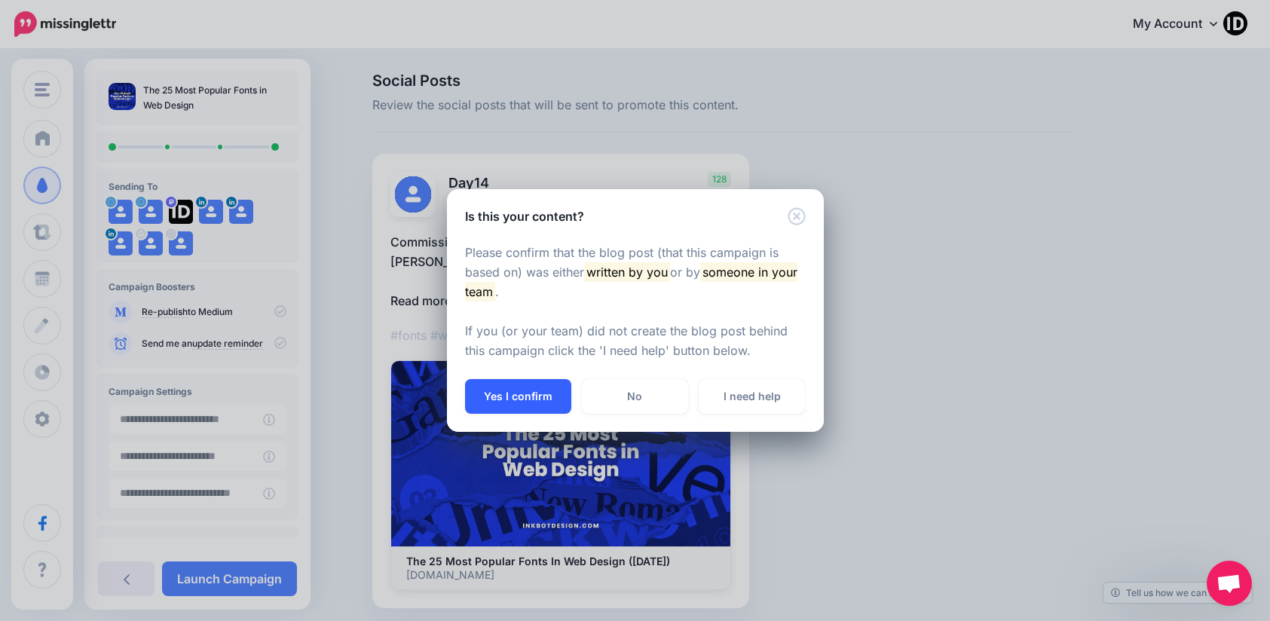
click at [539, 390] on button "Yes I confirm" at bounding box center [518, 396] width 106 height 35
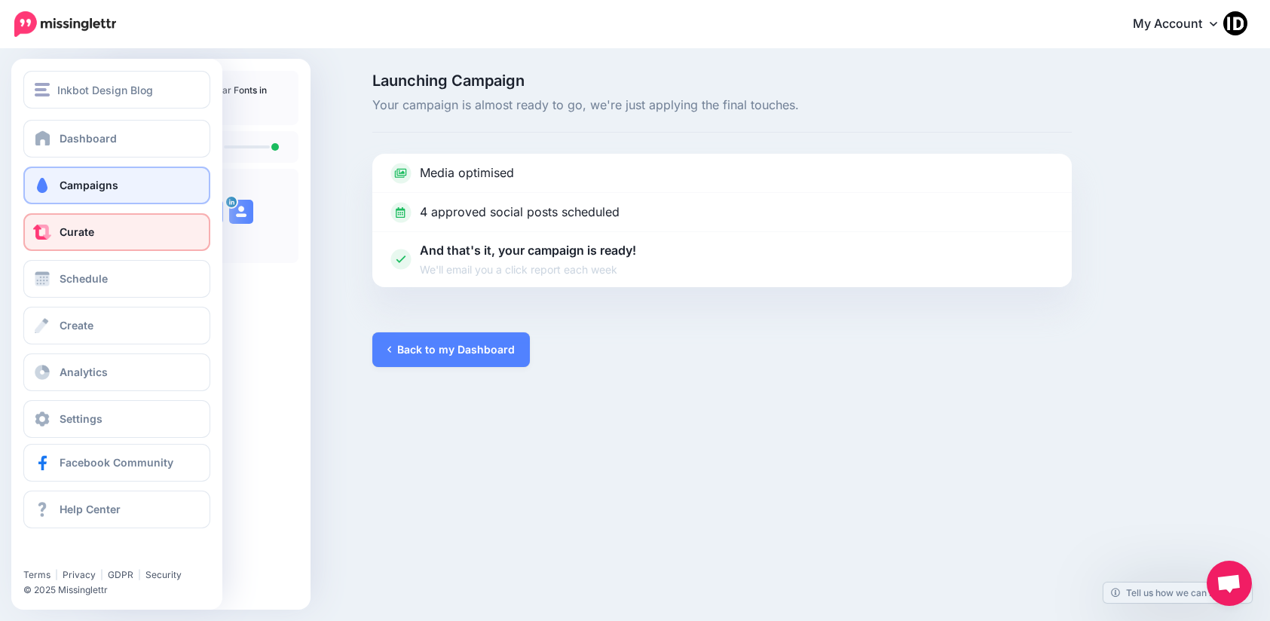
click at [75, 230] on span "Curate" at bounding box center [77, 231] width 35 height 13
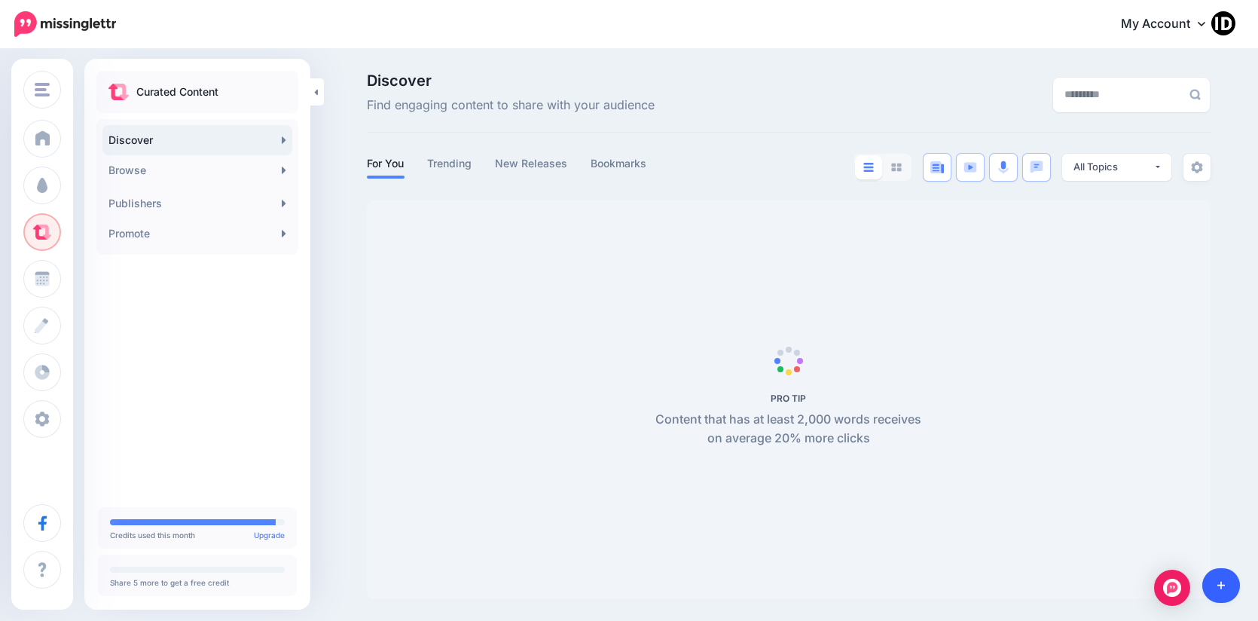
click at [1220, 586] on icon at bounding box center [1222, 585] width 8 height 11
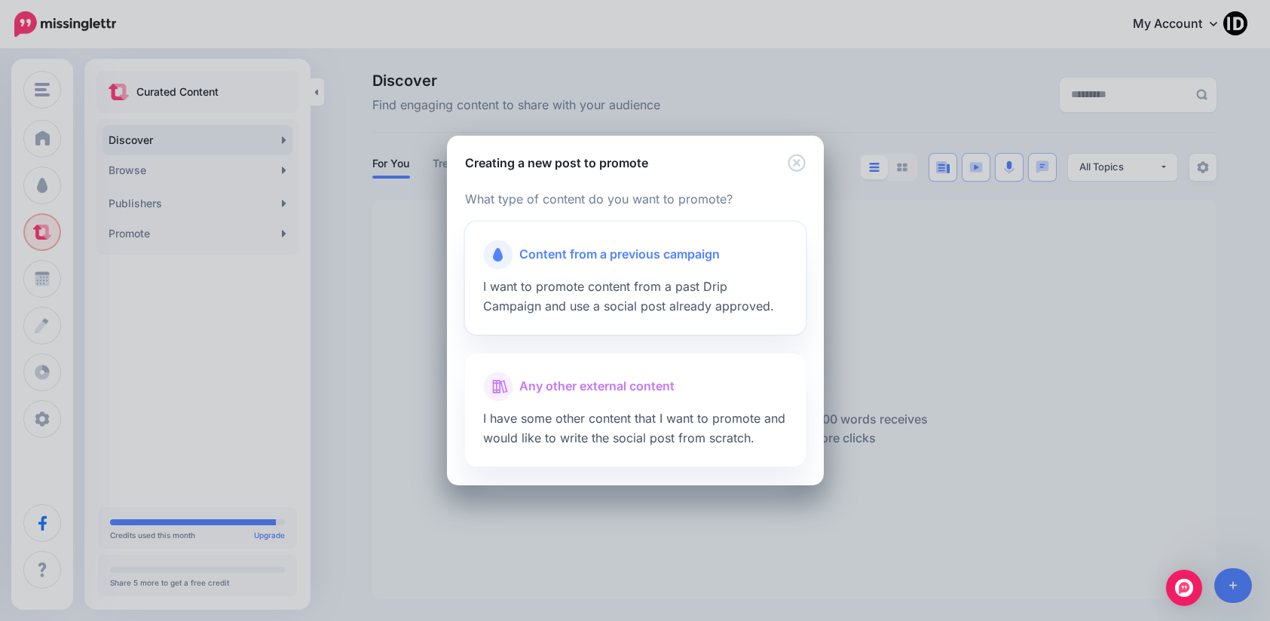
click at [564, 272] on div at bounding box center [635, 274] width 304 height 8
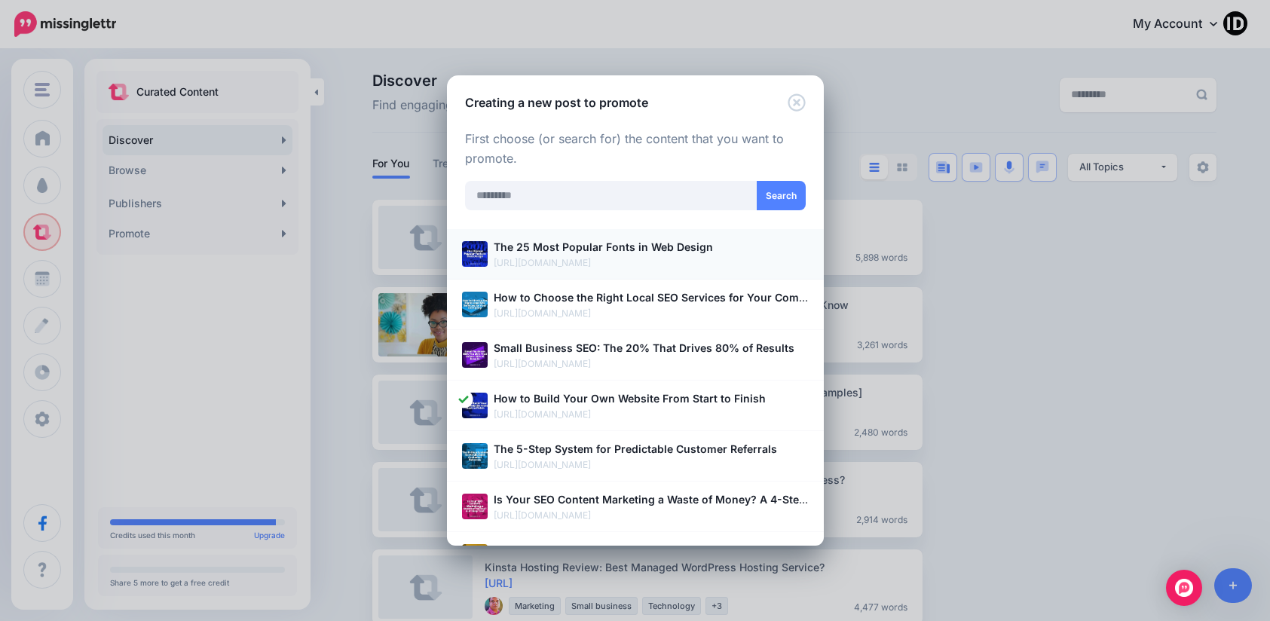
click at [586, 246] on b "The 25 Most Popular Fonts in Web Design" at bounding box center [603, 246] width 219 height 13
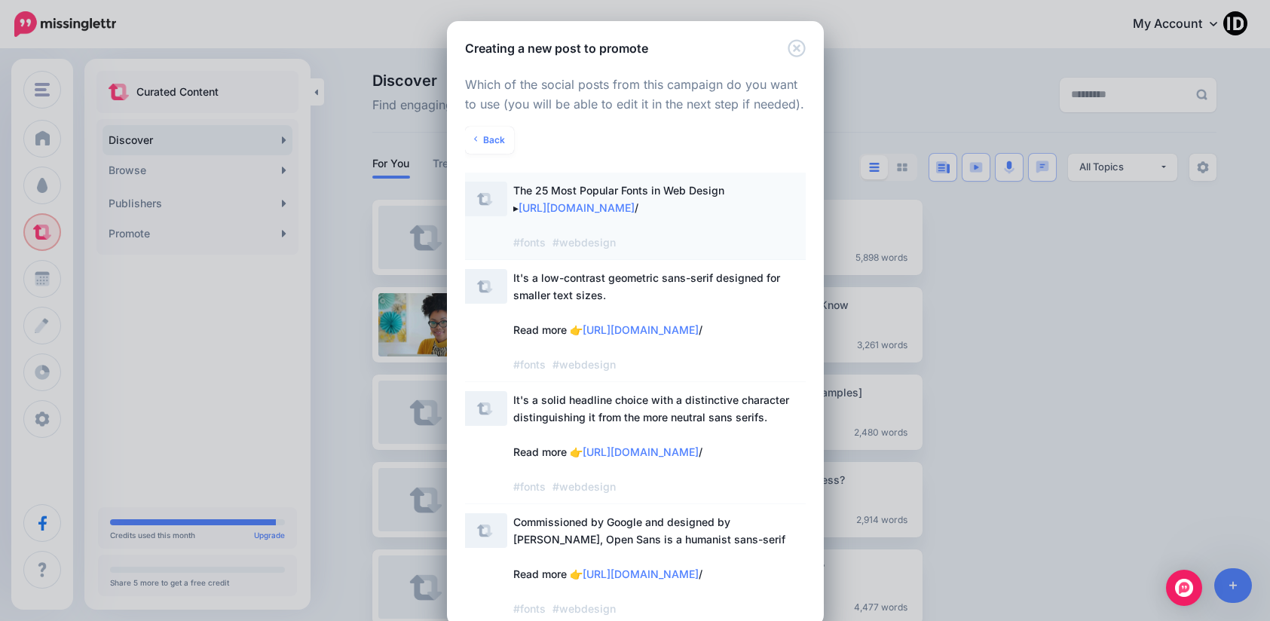
click at [613, 195] on span "The 25 Most Popular Fonts in Web Design ▸ https://inkbotdesign.com/popular-font…" at bounding box center [618, 216] width 211 height 65
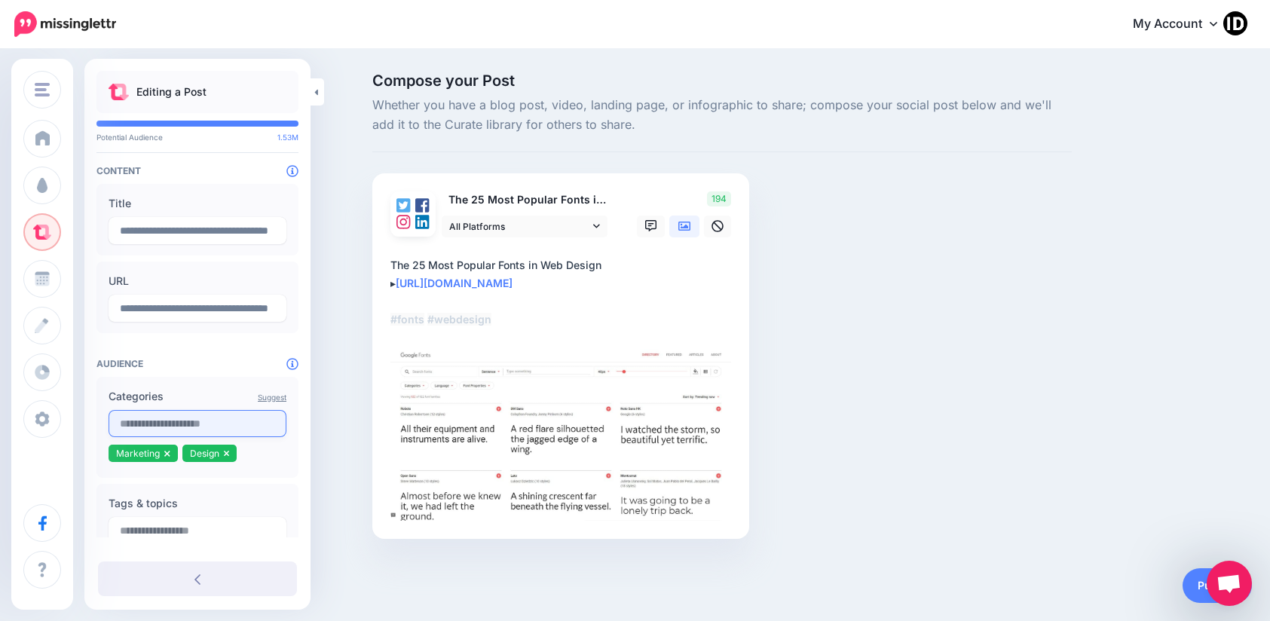
click at [161, 420] on input "text" at bounding box center [198, 423] width 178 height 27
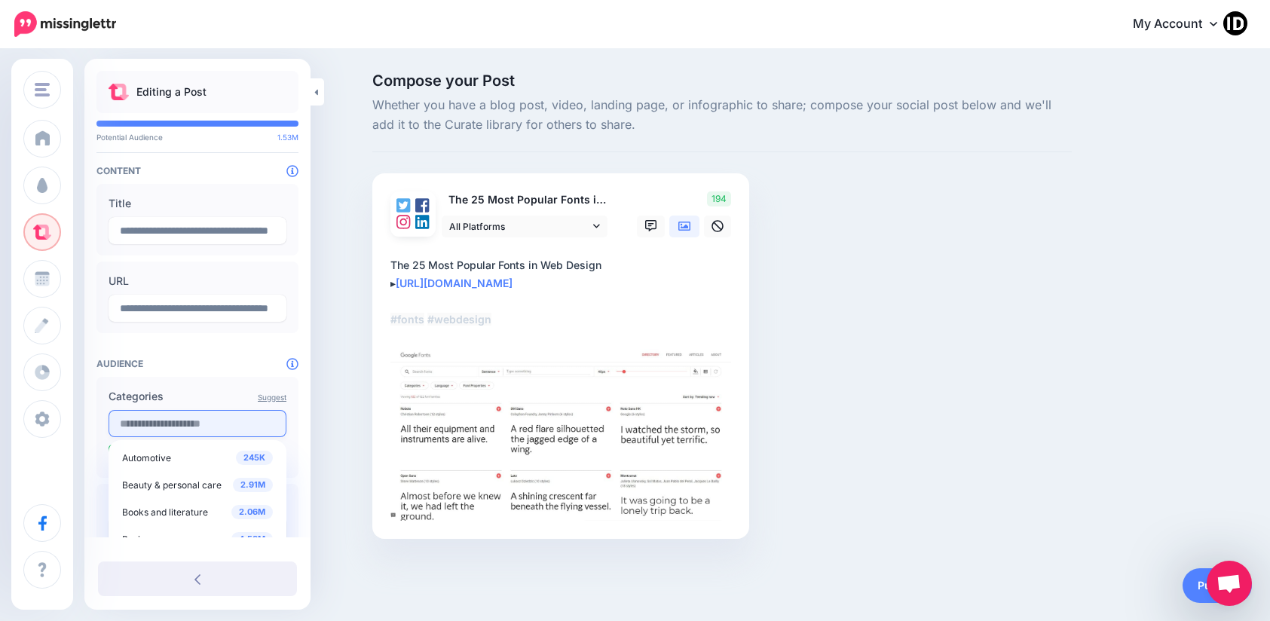
type input "*"
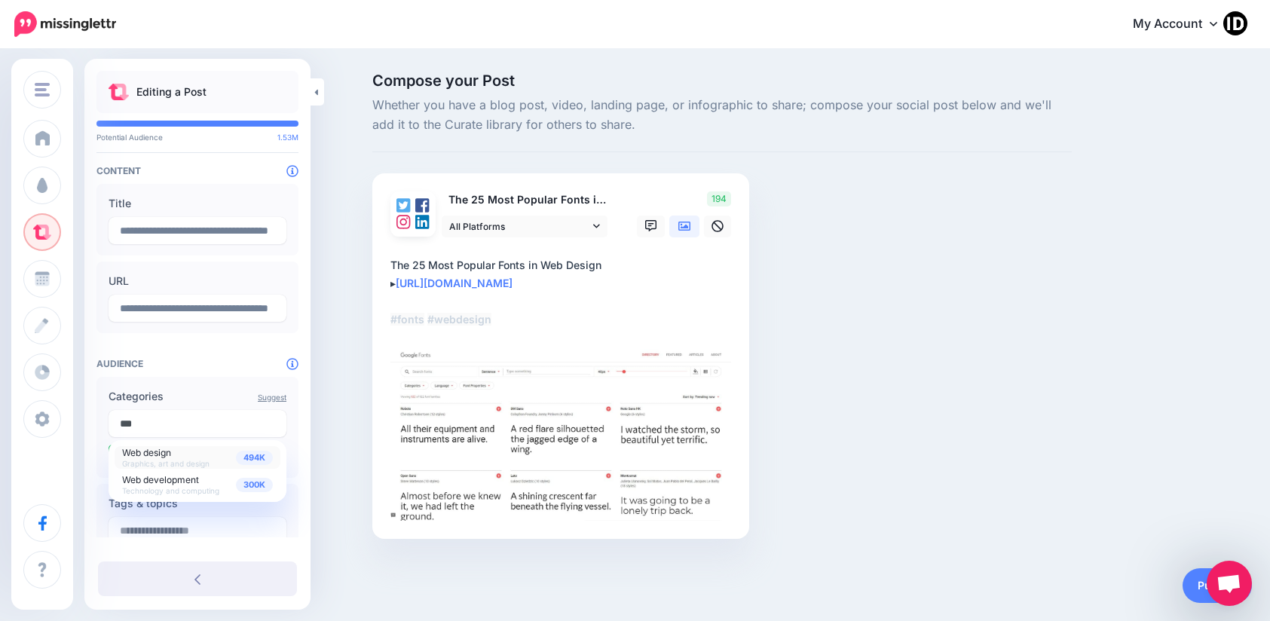
type input "***"
click at [182, 453] on div "494K Web design Graphics, art and design" at bounding box center [197, 457] width 151 height 21
click at [343, 368] on div "Compose your Post Whether you have a blog post, video, landing page, or infogra…" at bounding box center [635, 328] width 1270 height 556
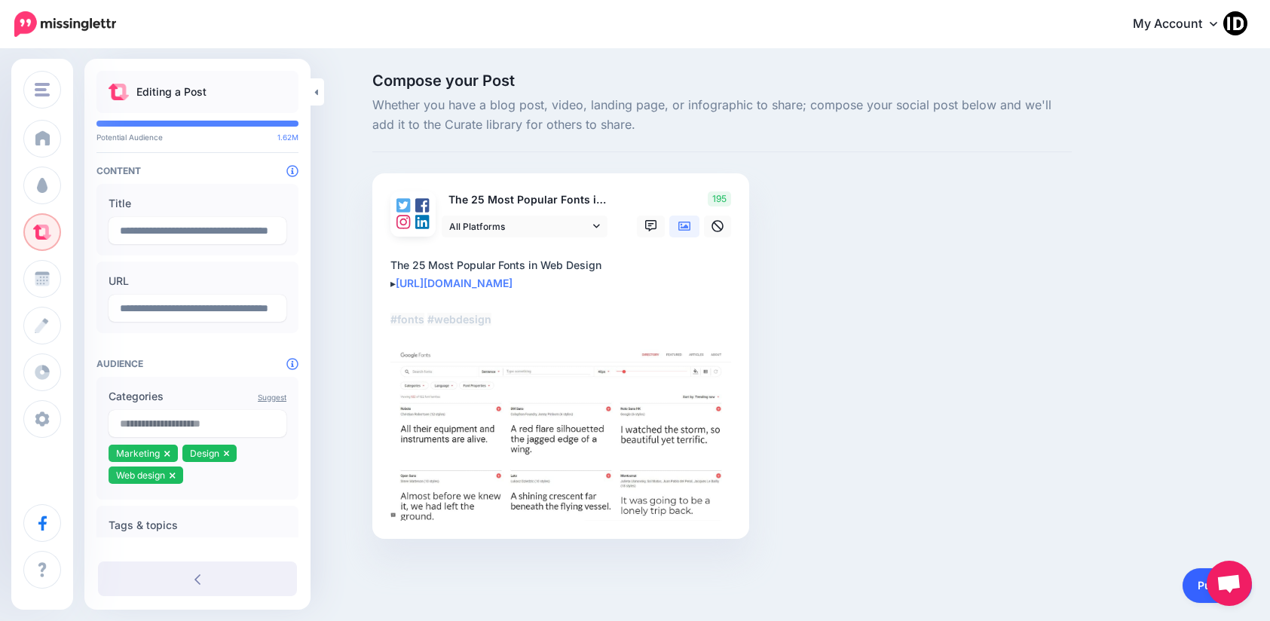
click at [1195, 583] on link "Publish" at bounding box center [1216, 585] width 69 height 35
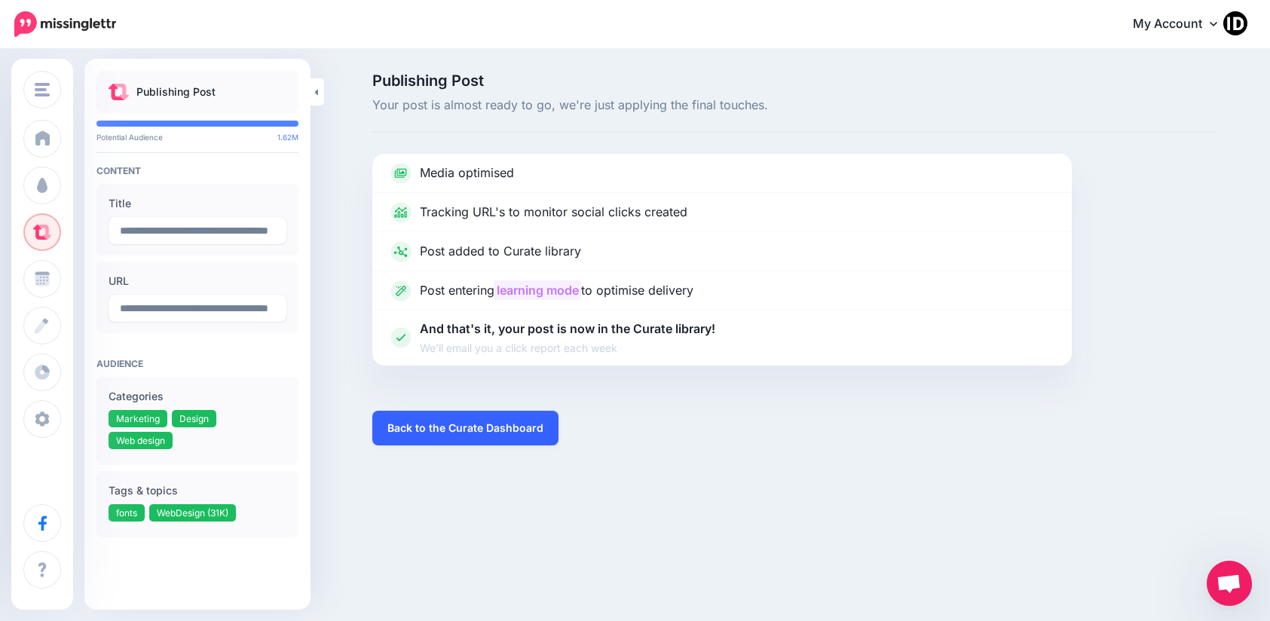
click at [489, 433] on link "Back to the Curate Dashboard" at bounding box center [465, 428] width 186 height 35
